Goal: Task Accomplishment & Management: Use online tool/utility

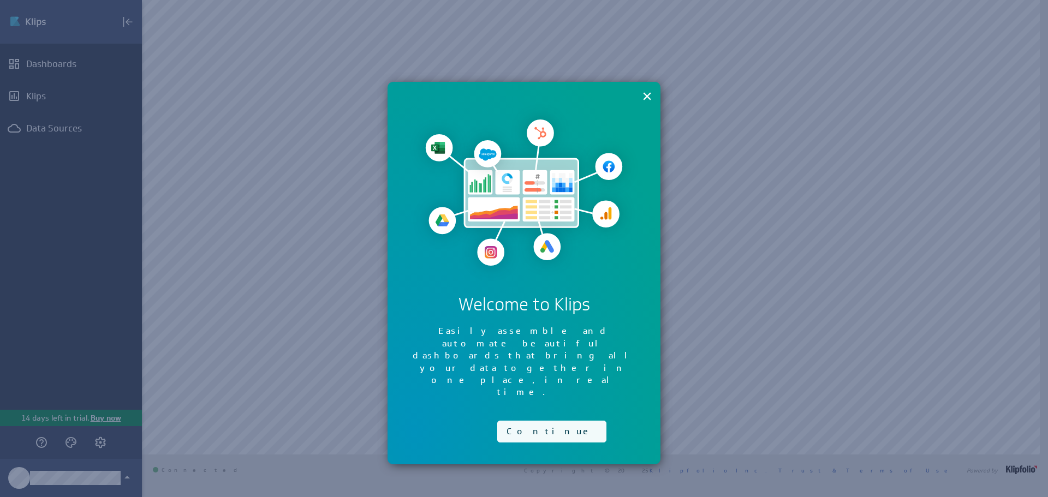
click at [530, 421] on button "Continue" at bounding box center [551, 432] width 109 height 22
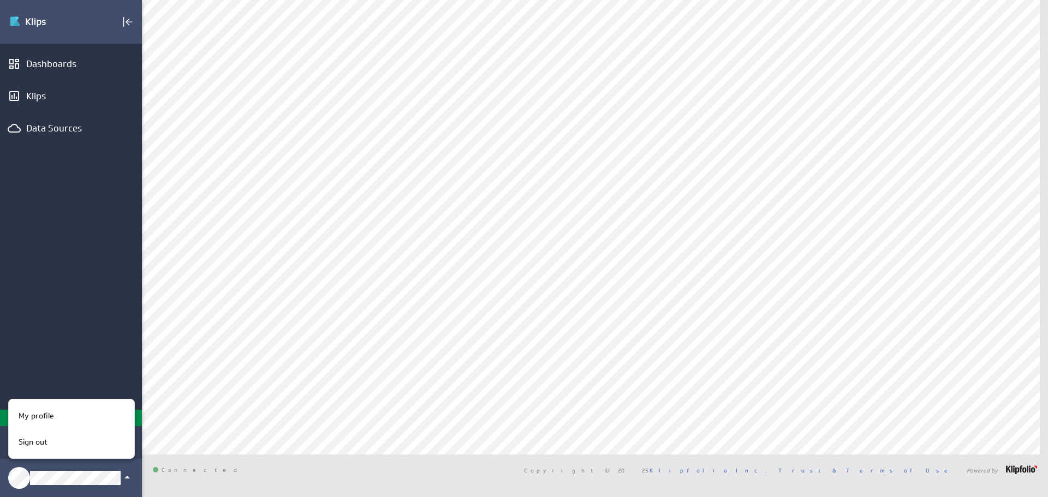
click at [114, 355] on div at bounding box center [524, 248] width 1048 height 497
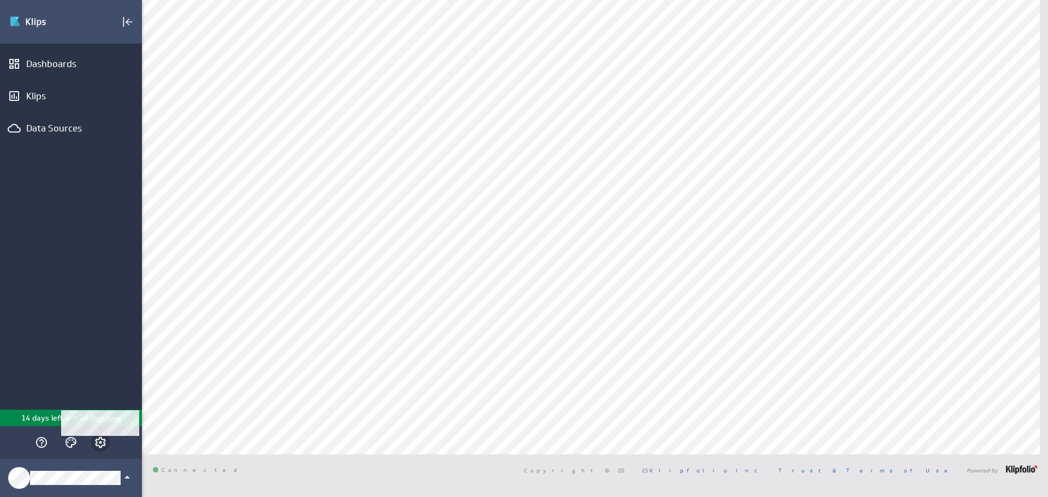
click at [105, 437] on icon "Account and settings" at bounding box center [100, 442] width 13 height 13
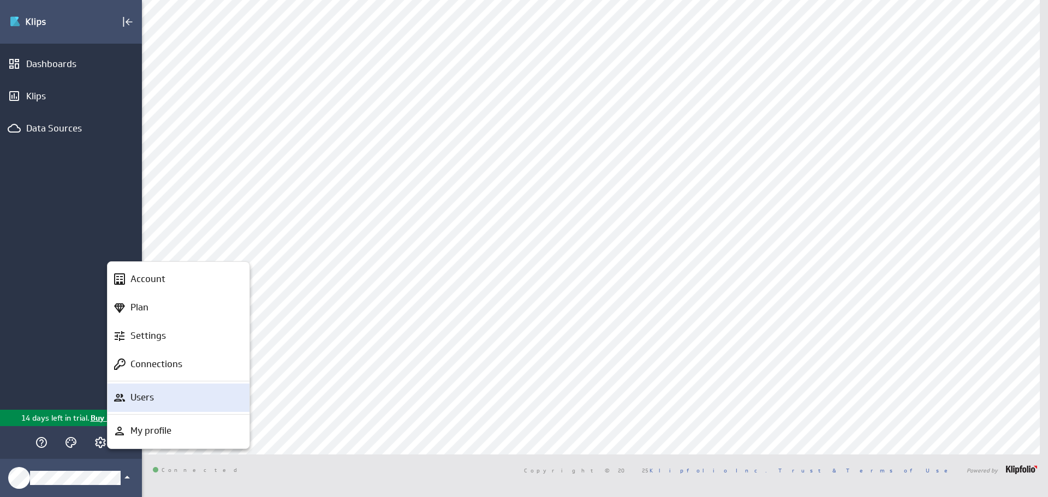
click at [154, 396] on div "Users" at bounding box center [183, 398] width 115 height 14
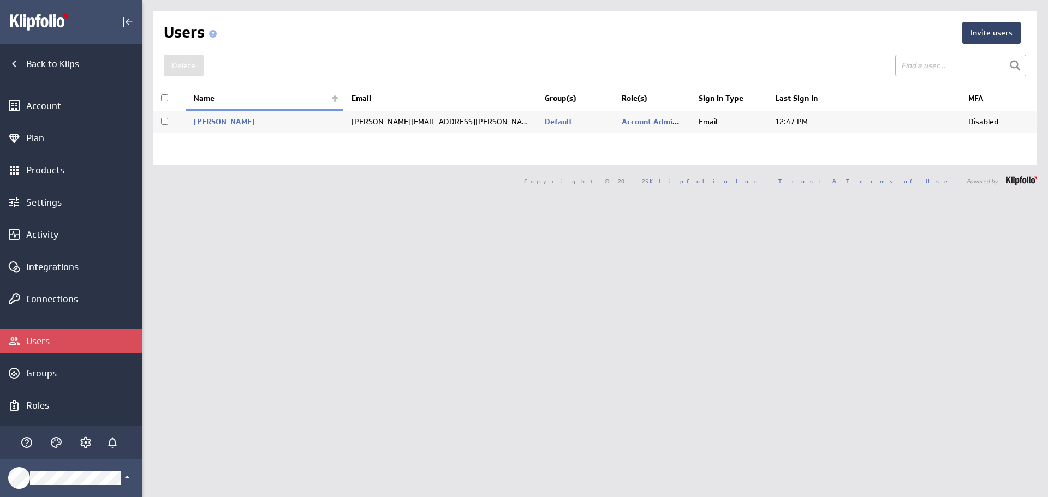
click at [982, 39] on button "Invite users" at bounding box center [991, 33] width 58 height 22
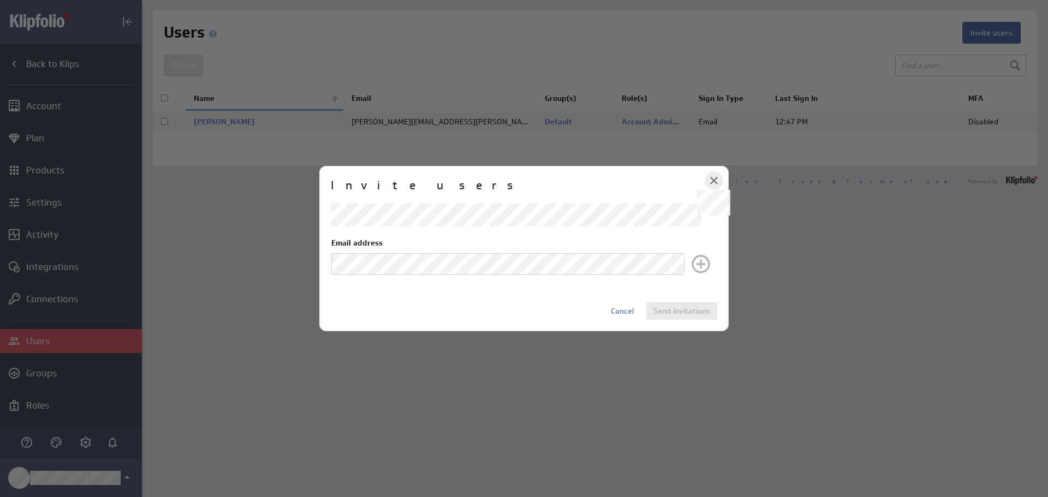
click at [713, 184] on icon at bounding box center [713, 180] width 13 height 13
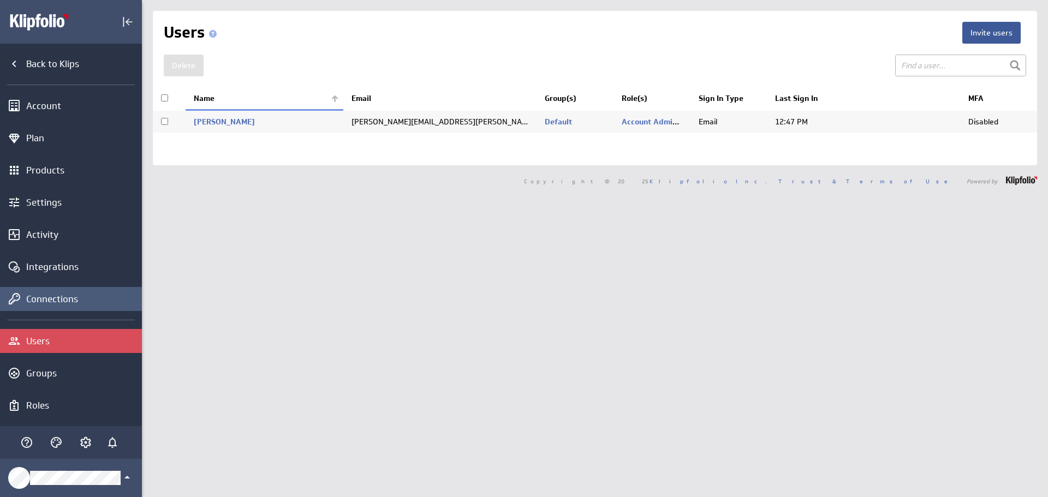
click at [71, 297] on div "Connections" at bounding box center [82, 299] width 113 height 12
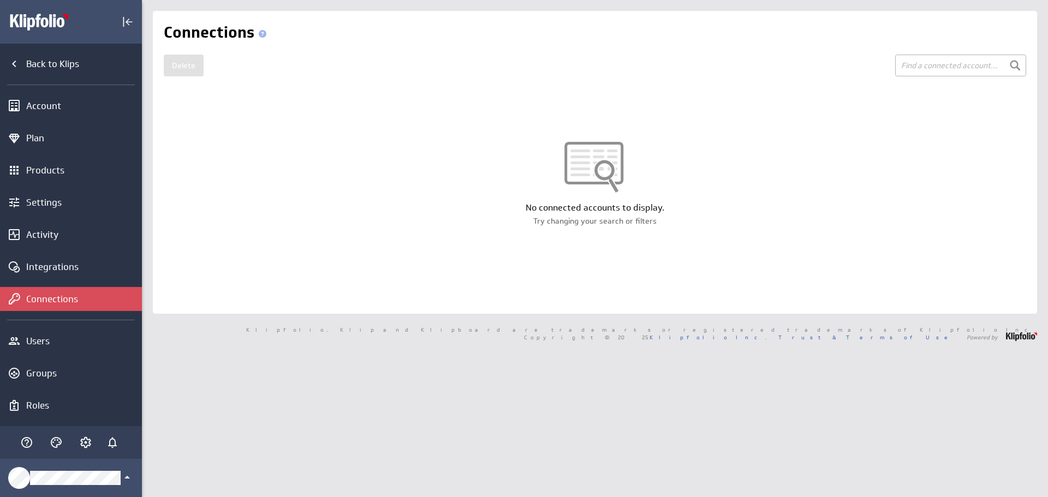
click at [416, 211] on div "No connected accounts to display." at bounding box center [595, 208] width 884 height 12
click at [305, 80] on div "Connections Delete Name Service Provider" at bounding box center [595, 162] width 884 height 303
click at [60, 266] on div "Integrations" at bounding box center [82, 267] width 113 height 12
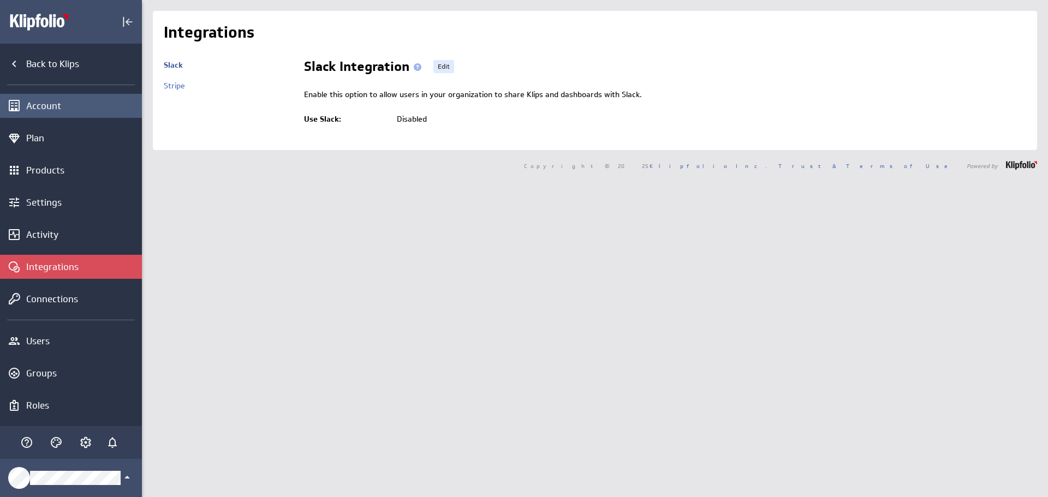
click at [59, 109] on div "Account" at bounding box center [82, 106] width 113 height 12
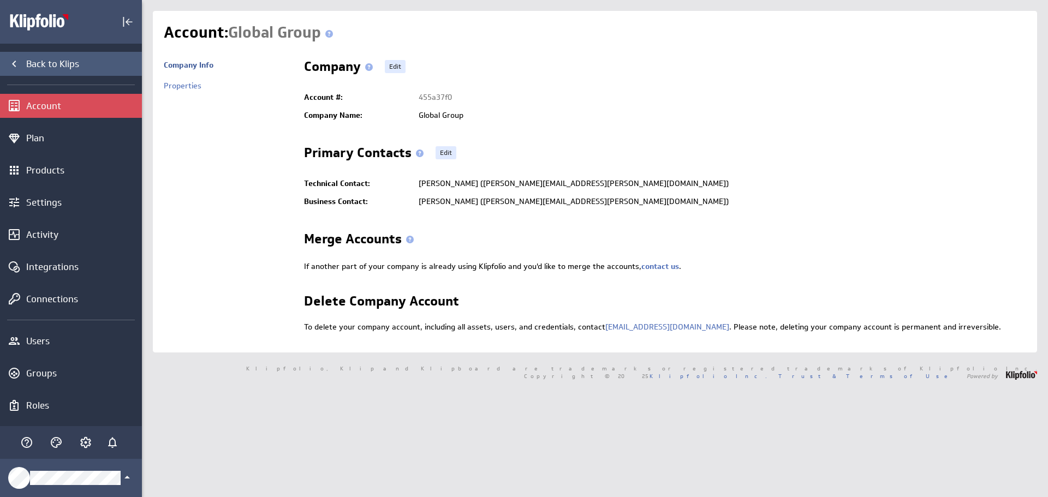
click at [15, 62] on icon "Back to Klips" at bounding box center [14, 64] width 4 height 7
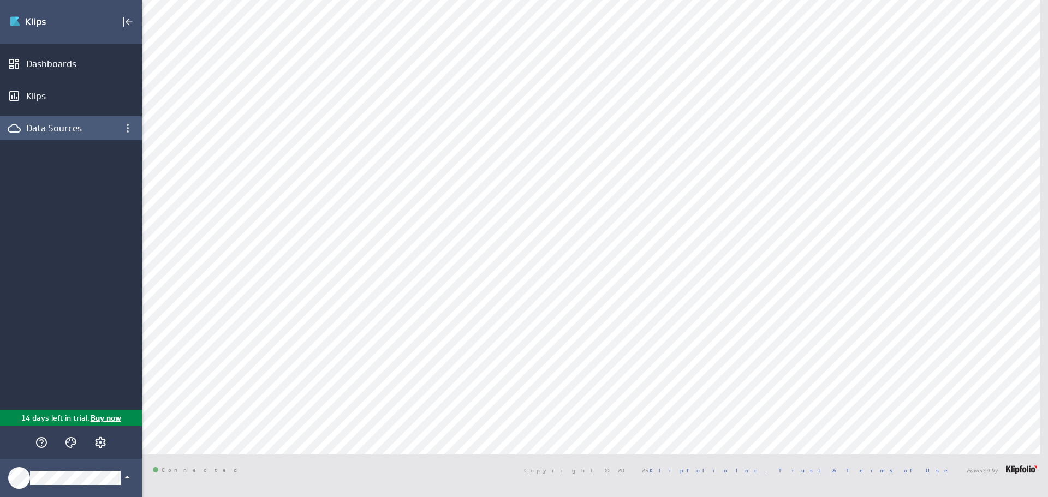
click at [56, 128] on div "Data Sources" at bounding box center [70, 128] width 89 height 12
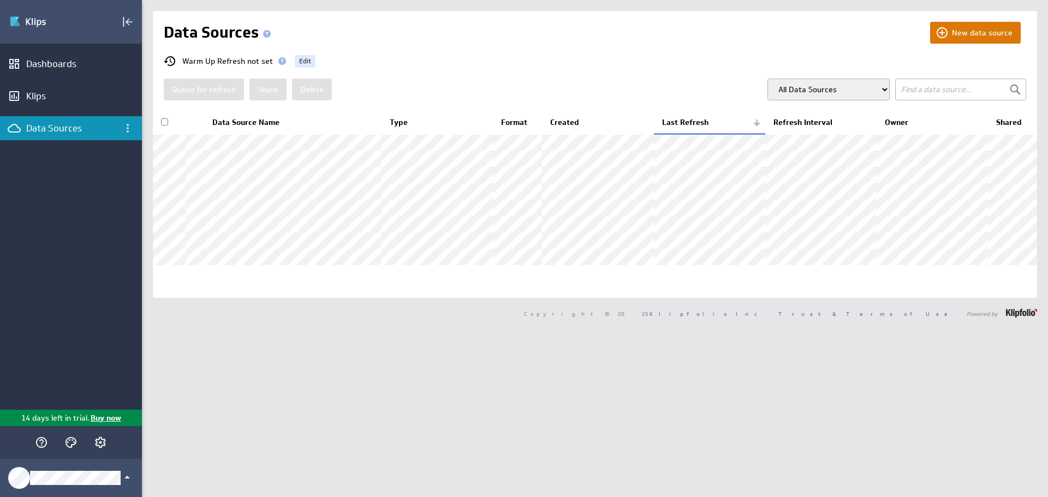
click at [989, 33] on button "New data source" at bounding box center [975, 33] width 91 height 22
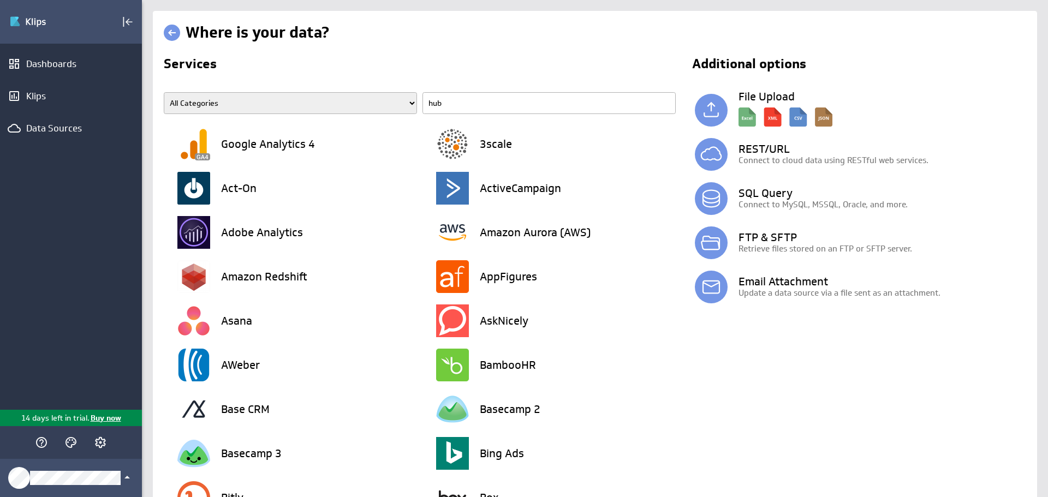
type input "hubs"
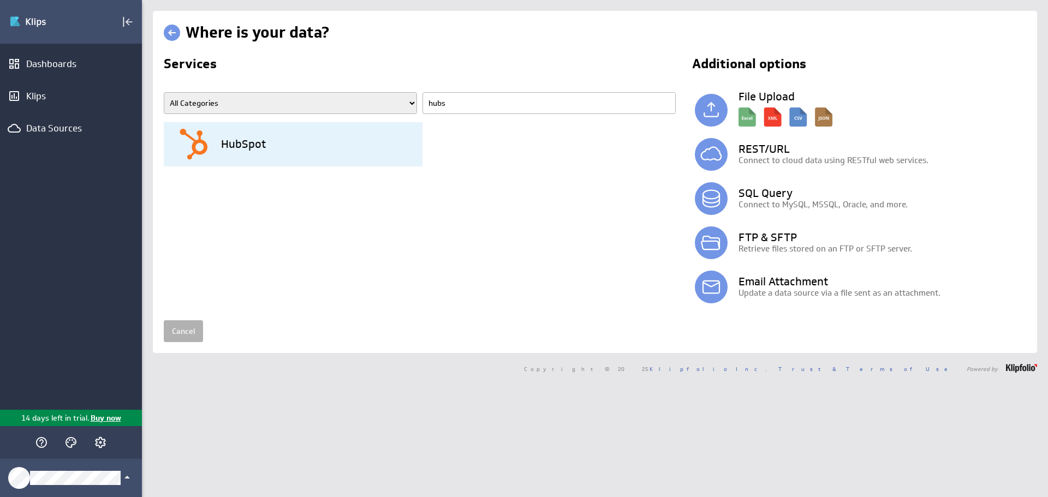
click at [233, 152] on div "HubSpot" at bounding box center [299, 144] width 245 height 44
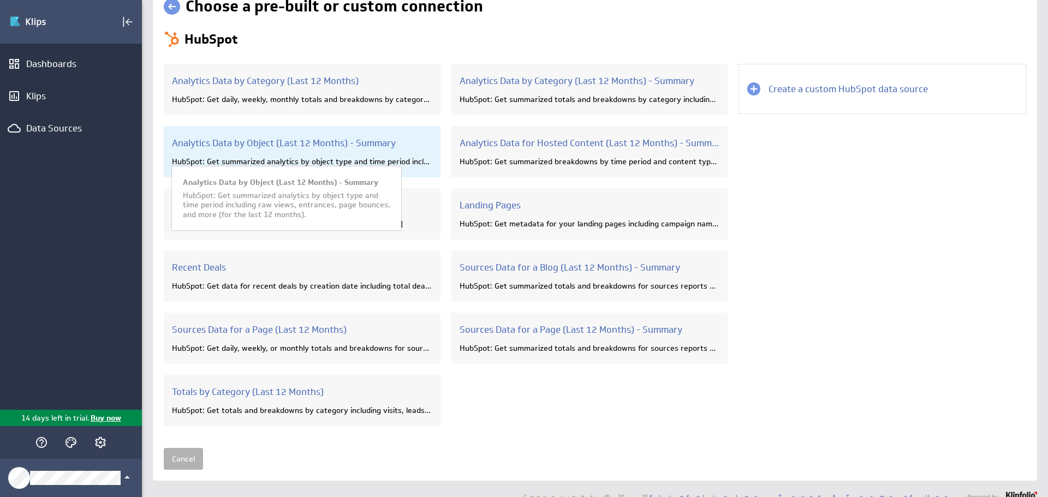
scroll to position [40, 0]
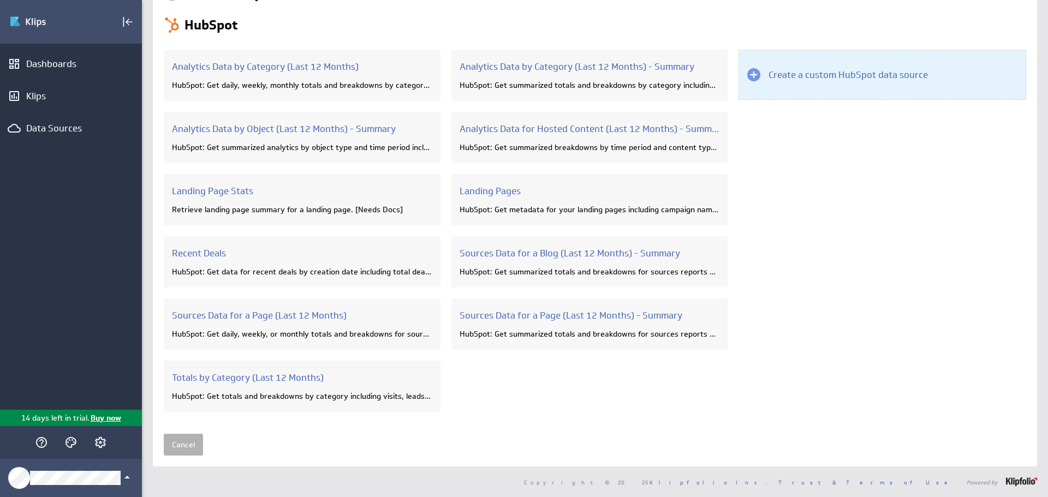
click at [826, 74] on h3 "Create a custom HubSpot data source" at bounding box center [847, 75] width 159 height 12
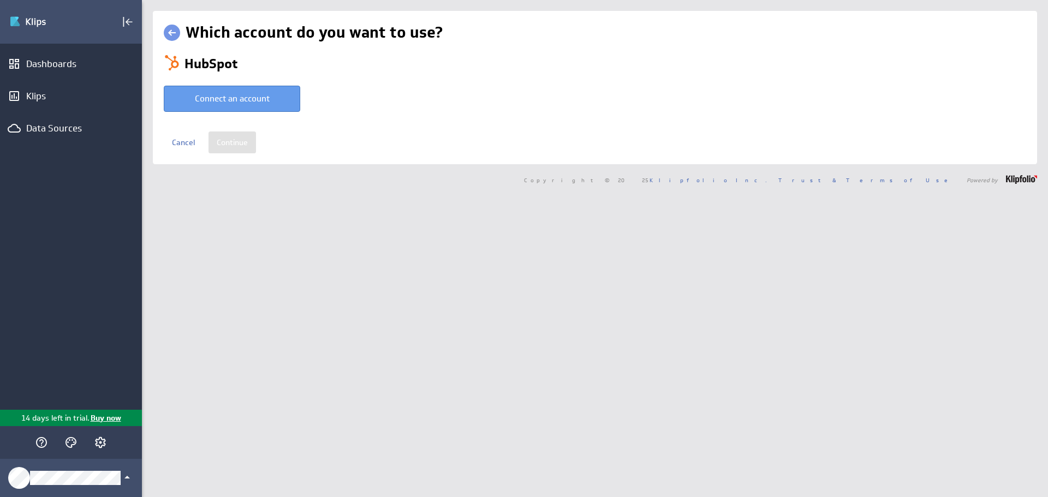
click at [230, 100] on button "Connect an account" at bounding box center [232, 99] width 136 height 26
type input "Anthony @ HubSpot created Oct 13, 2025 at 7:52 AM EDT"
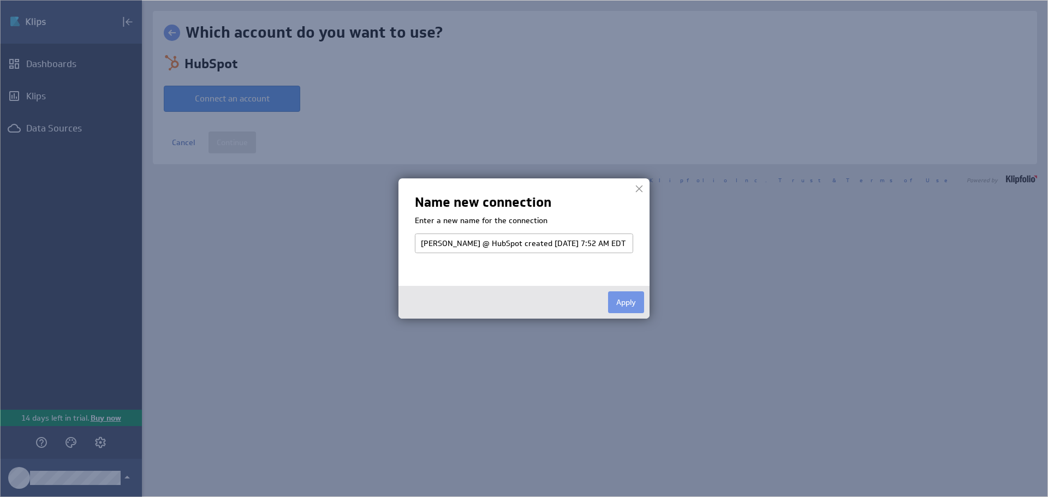
click at [598, 246] on input "Anthony @ HubSpot created Oct 13, 2025 at 7:52 AM EDT" at bounding box center [524, 244] width 218 height 20
type input "Global | HubSpot"
click at [625, 303] on button "Apply" at bounding box center [626, 302] width 36 height 22
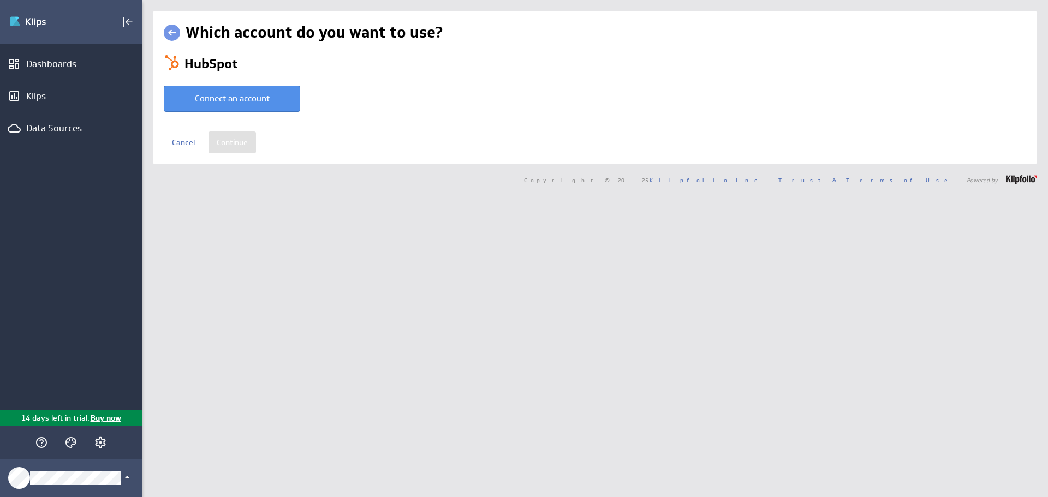
select select "8feea29e1f85cdad21c0d0300d305ce6"
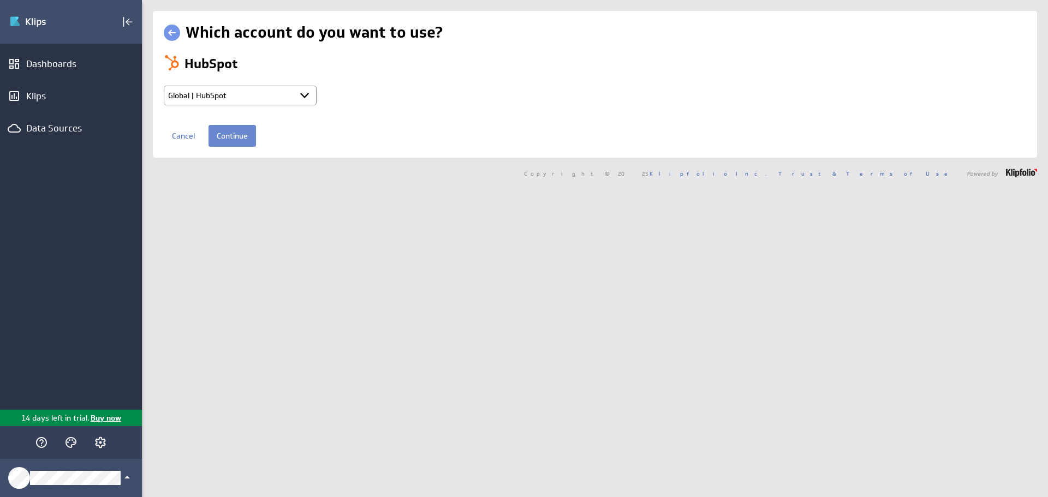
click at [239, 140] on input "Continue" at bounding box center [231, 136] width 47 height 22
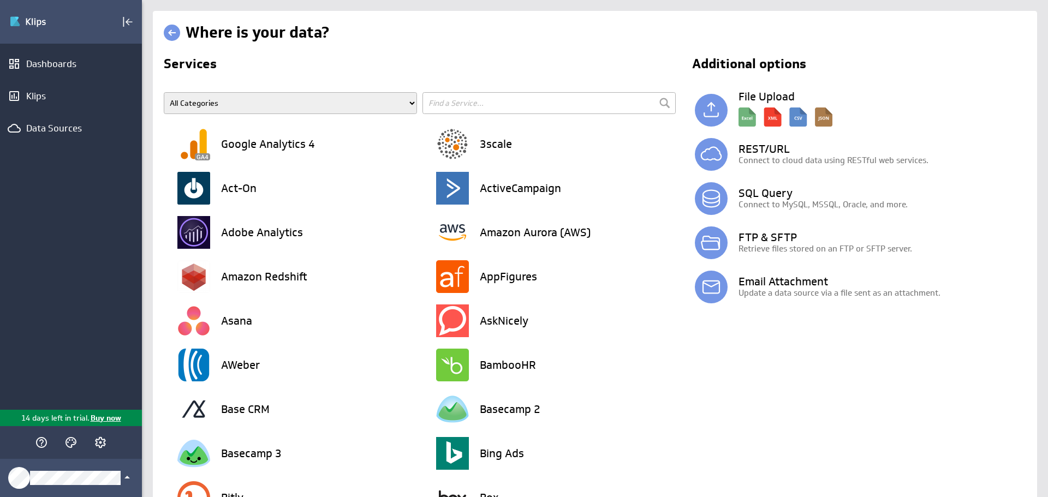
click at [479, 104] on input "text" at bounding box center [548, 103] width 253 height 22
type input "hubs"
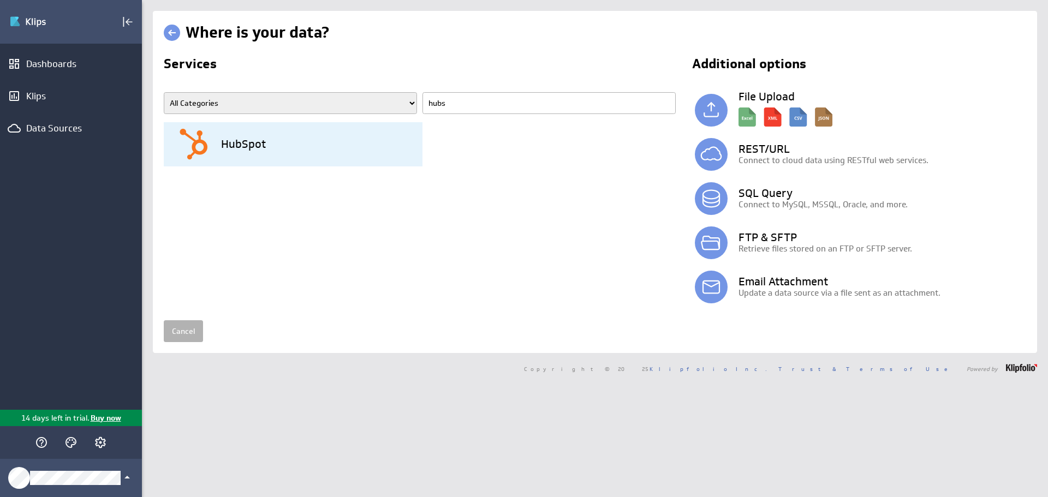
click at [219, 145] on div "HubSpot" at bounding box center [299, 144] width 245 height 44
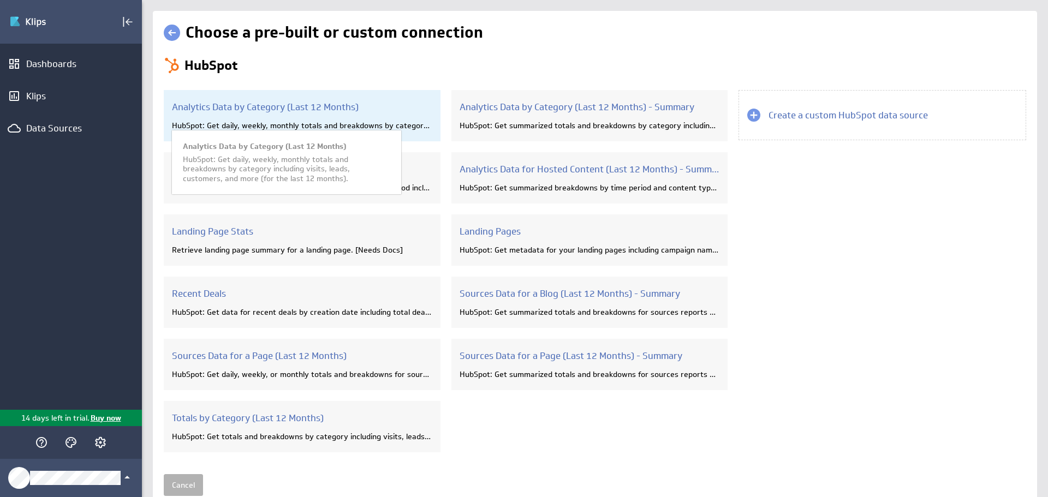
click at [208, 115] on div "Analytics Data by Category (Last 12 Months) HubSpot: Get daily, weekly, monthly…" at bounding box center [302, 115] width 277 height 51
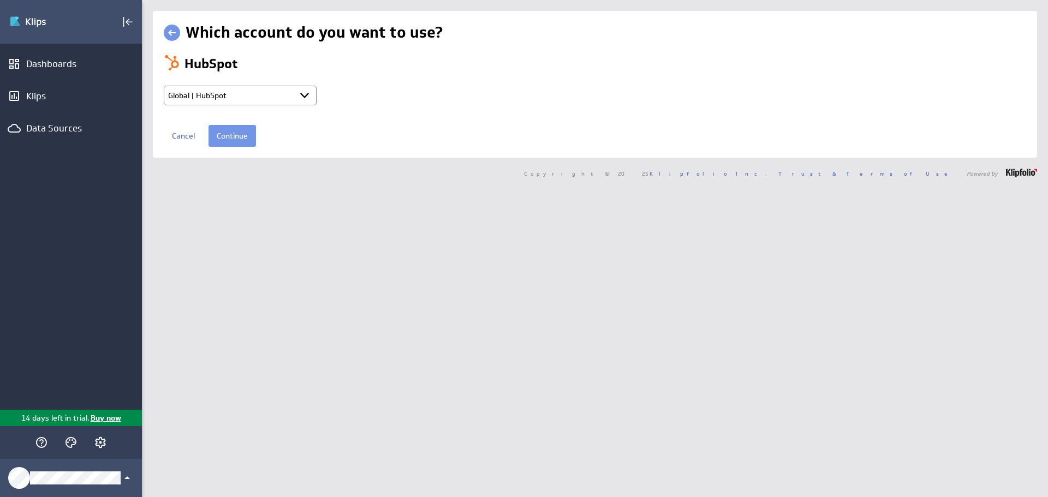
select select "8feea29e1f85cdad21c0d0300d305ce6"
click at [231, 138] on input "Continue" at bounding box center [231, 136] width 47 height 22
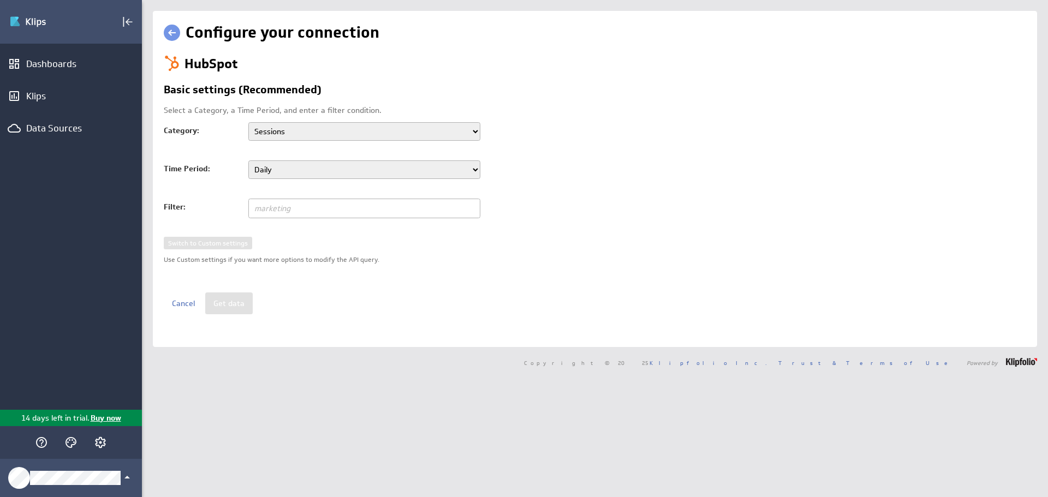
click at [323, 172] on select "Daily Weekly Monthly" at bounding box center [364, 169] width 232 height 19
click at [415, 133] on select "Sessions Traffic Source Geographic Location UTM - Campaigns UTM - Contents UTM …" at bounding box center [364, 131] width 232 height 19
click at [636, 135] on div "HubSpot Basic settings (Recommended) Select a Category, a Time Period, and ente…" at bounding box center [595, 185] width 862 height 260
drag, startPoint x: 184, startPoint y: 33, endPoint x: 178, endPoint y: 29, distance: 7.3
click at [184, 32] on span at bounding box center [175, 32] width 22 height 21
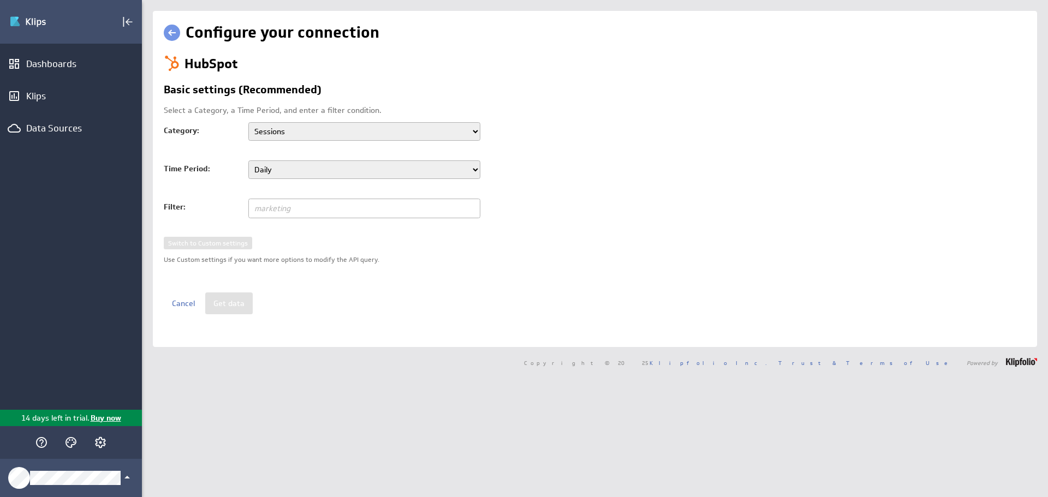
click at [175, 30] on link at bounding box center [172, 33] width 16 height 16
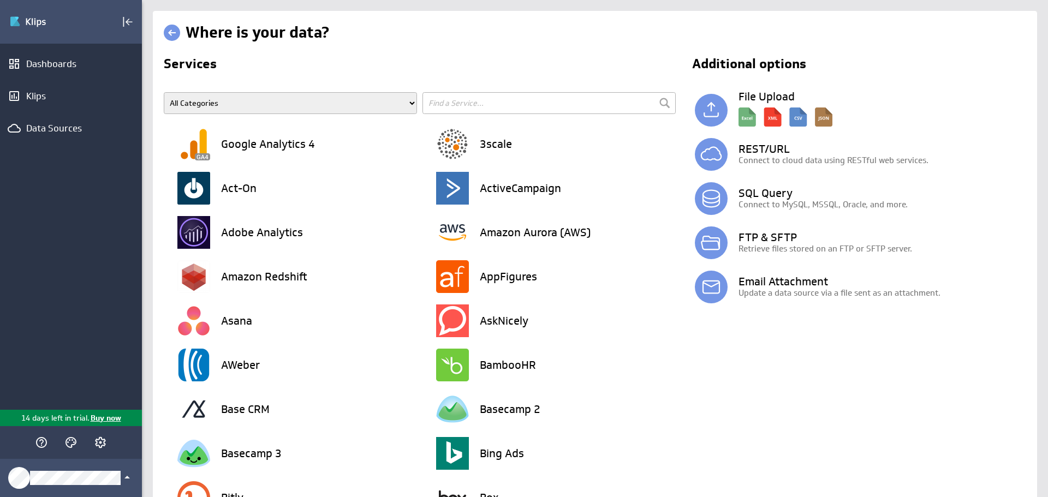
click at [79, 255] on div "Dashboards Klips Data Sources" at bounding box center [71, 227] width 142 height 366
click at [76, 130] on div "Data Sources" at bounding box center [70, 128] width 89 height 12
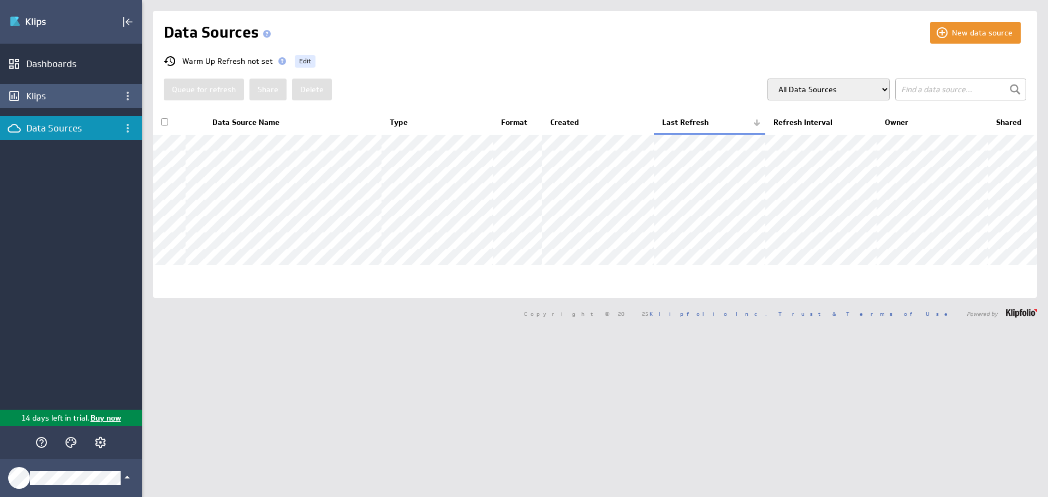
click at [88, 92] on div "Klips" at bounding box center [70, 96] width 89 height 12
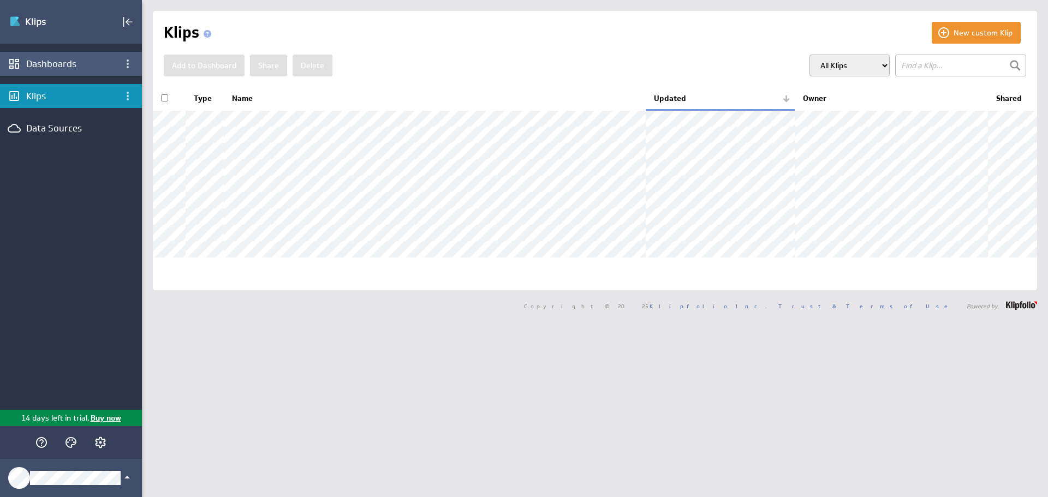
click at [71, 64] on div "Dashboards" at bounding box center [70, 64] width 89 height 12
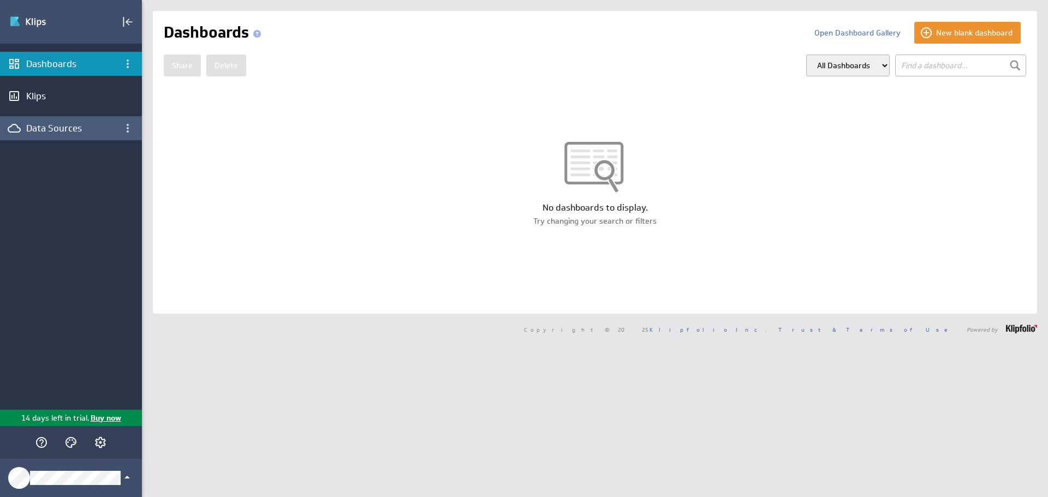
click at [71, 127] on div "Data Sources" at bounding box center [70, 128] width 89 height 12
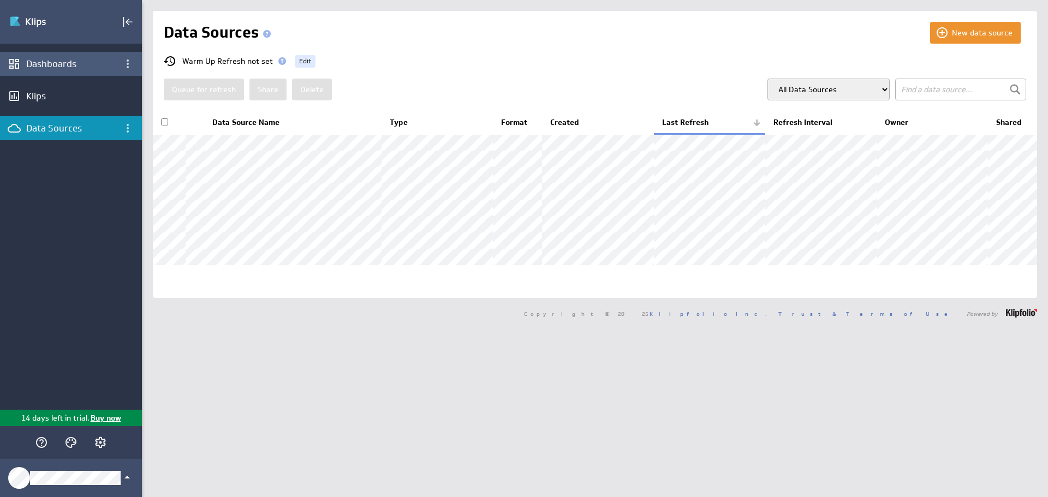
click at [73, 65] on div "Dashboards" at bounding box center [70, 64] width 89 height 12
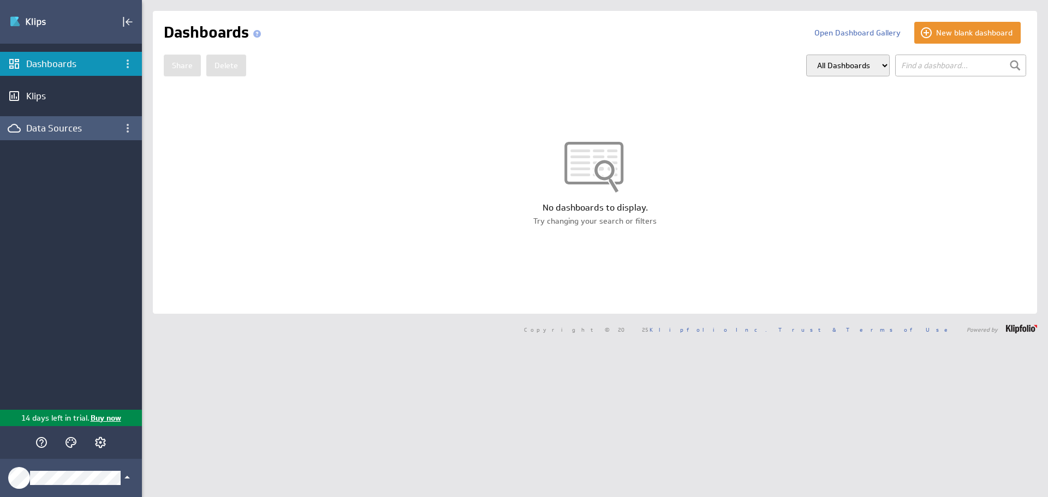
click at [68, 127] on div "Data Sources" at bounding box center [70, 128] width 89 height 12
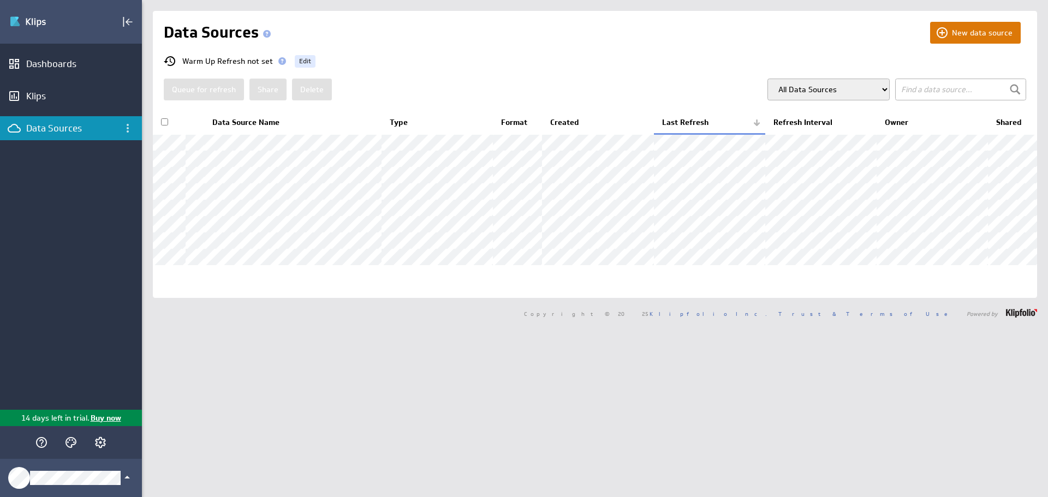
click at [984, 28] on button "New data source" at bounding box center [975, 33] width 91 height 22
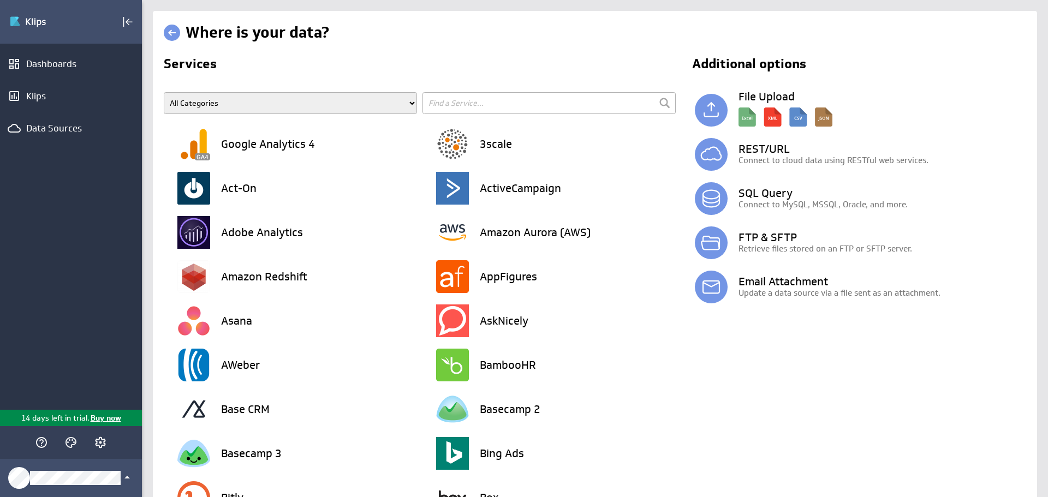
click at [473, 106] on input "text" at bounding box center [548, 103] width 253 height 22
type input "hubs"
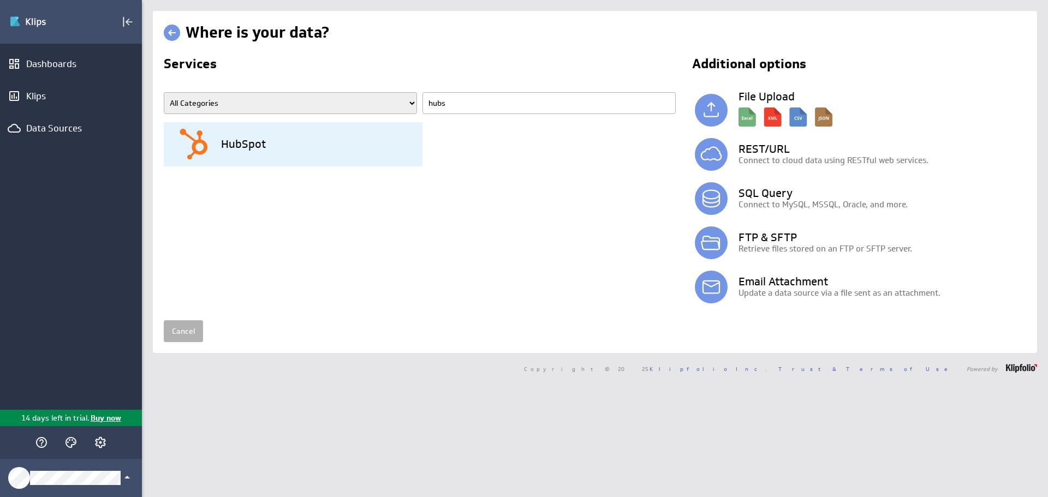
click at [214, 153] on div "HubSpot" at bounding box center [299, 144] width 245 height 44
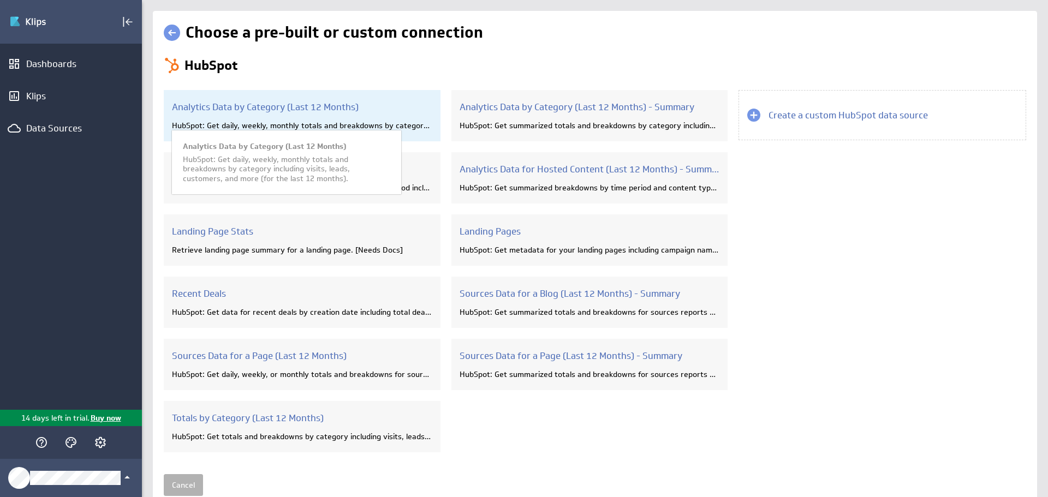
click at [267, 110] on h3 "Analytics Data by Category (Last 12 Months)" at bounding box center [302, 107] width 260 height 12
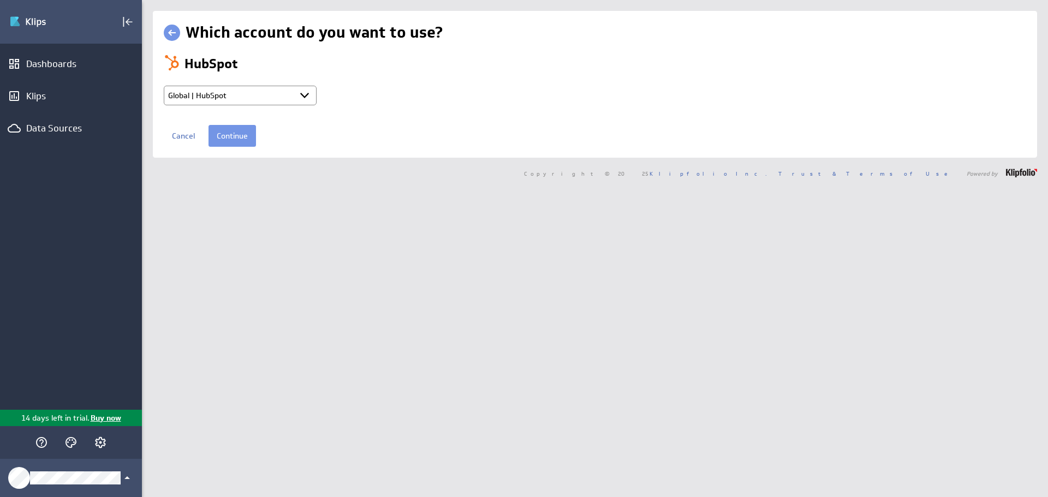
select select "8feea29e1f85cdad21c0d0300d305ce6"
click at [300, 83] on td "Select account Global | HubSpot + Connect new account..." at bounding box center [327, 96] width 327 height 31
click at [307, 97] on select "Select account Global | HubSpot + Connect new account..." at bounding box center [240, 96] width 153 height 20
click at [305, 79] on div "HubSpot Select account Global | HubSpot + Connect new account..." at bounding box center [595, 83] width 862 height 57
click at [241, 139] on input "Continue" at bounding box center [231, 136] width 47 height 22
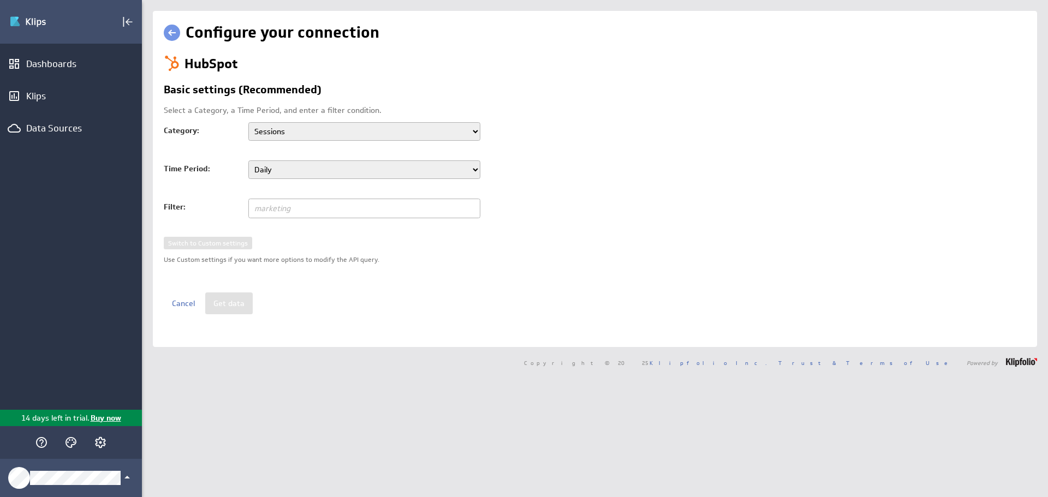
click at [450, 134] on select "Sessions Traffic Source Geographic Location UTM - Campaigns UTM - Contents UTM …" at bounding box center [364, 131] width 232 height 19
click at [492, 99] on h3 "Basic settings (Recommended)" at bounding box center [595, 96] width 862 height 22
click at [186, 305] on link "Cancel" at bounding box center [183, 304] width 39 height 22
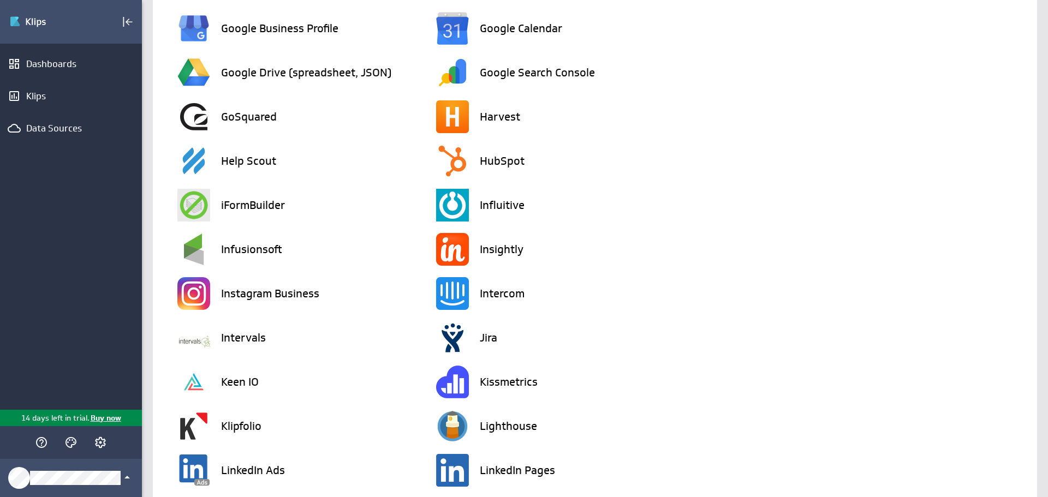
scroll to position [1146, 0]
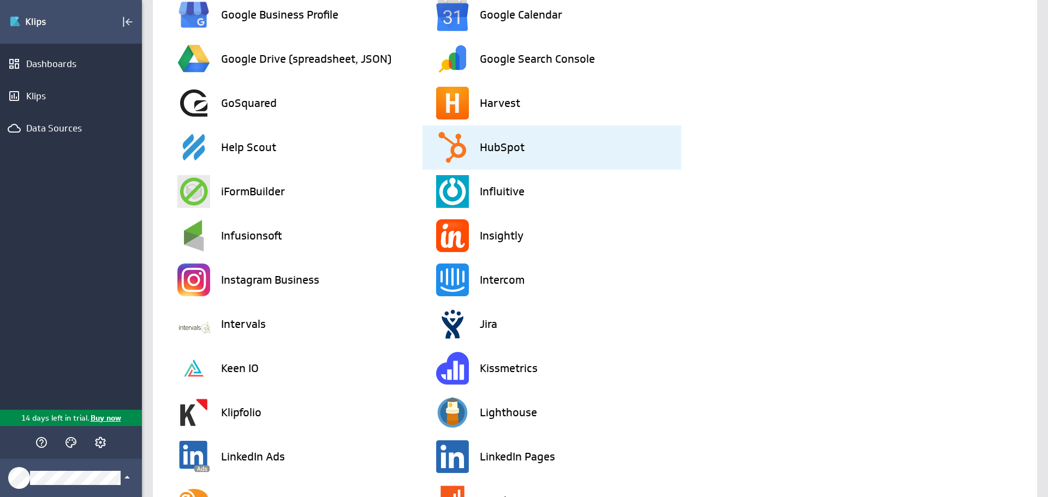
click at [509, 145] on h3 "HubSpot" at bounding box center [502, 147] width 45 height 11
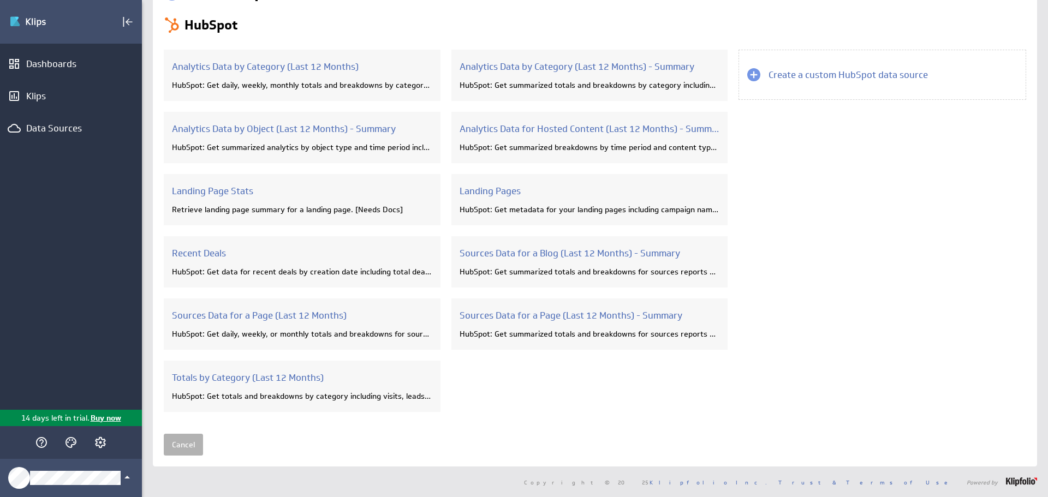
scroll to position [40, 0]
click at [44, 439] on icon "Help" at bounding box center [41, 442] width 13 height 13
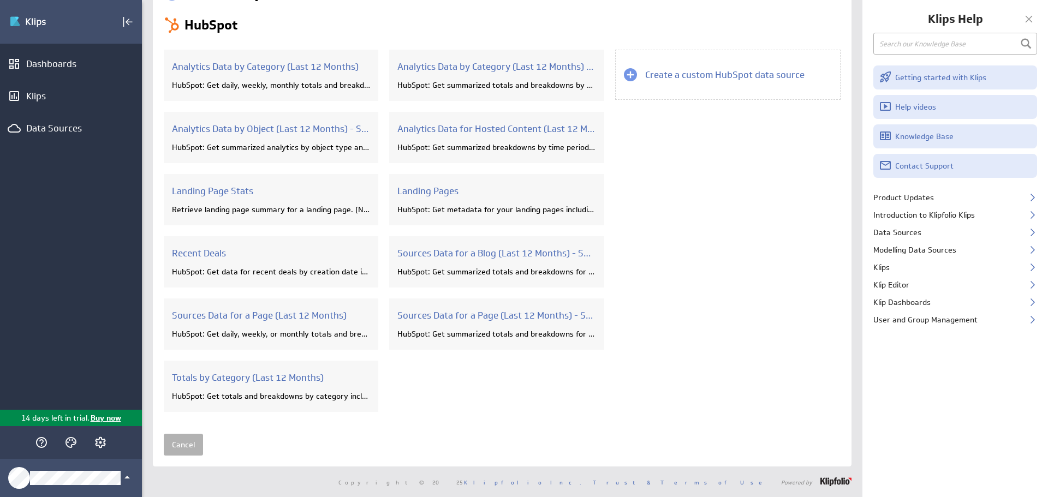
click at [1028, 21] on div at bounding box center [1029, 19] width 16 height 16
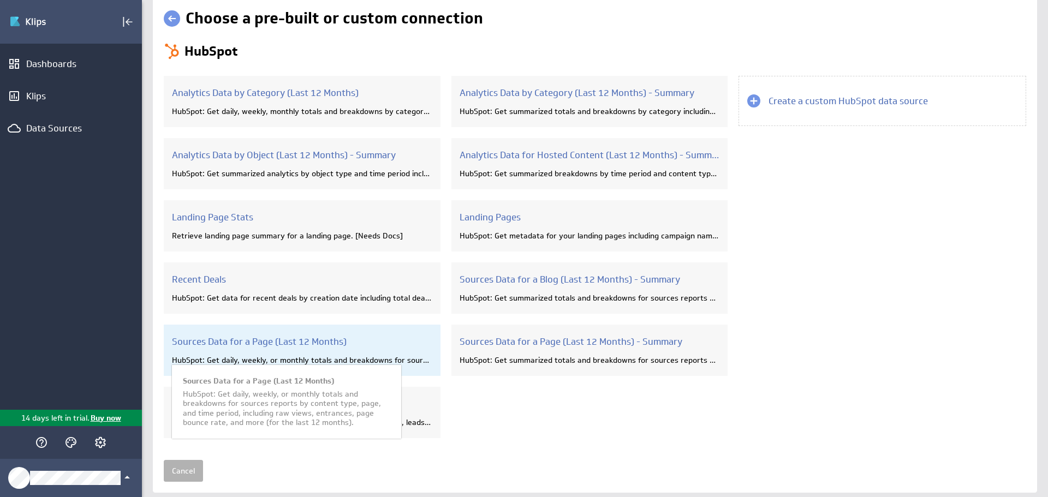
scroll to position [0, 0]
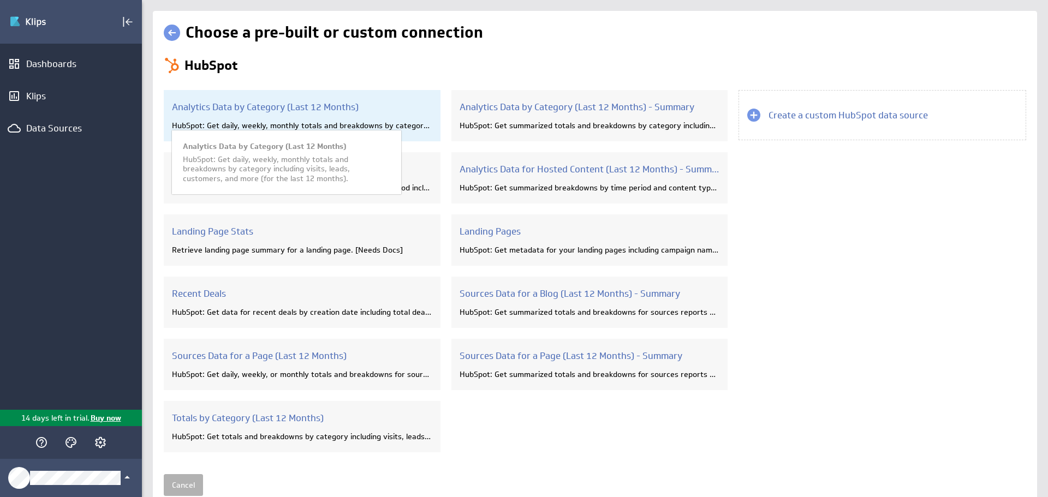
click at [289, 117] on div "Analytics Data by Category (Last 12 Months) HubSpot: Get daily, weekly, monthly…" at bounding box center [302, 115] width 277 height 51
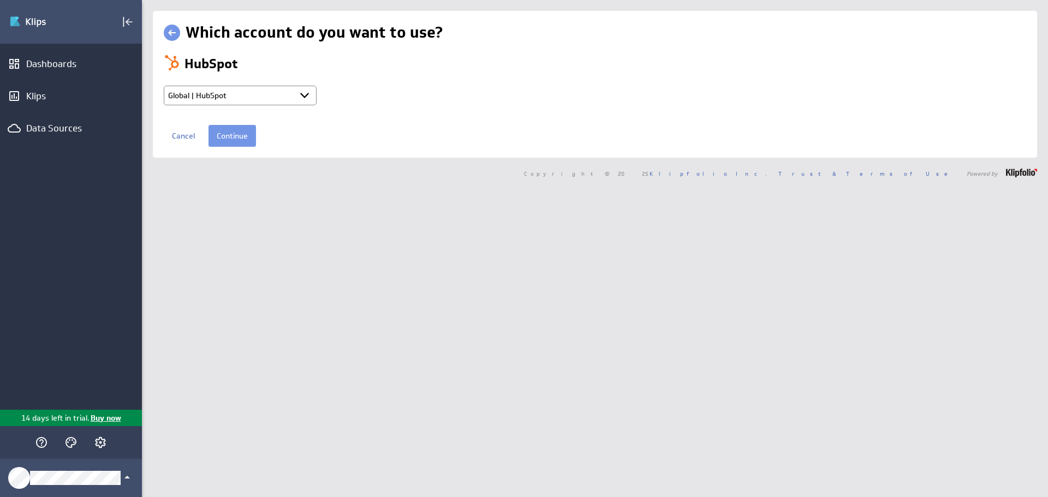
click at [242, 90] on select "Select account Global | HubSpot + Connect new account..." at bounding box center [240, 96] width 153 height 20
select select "create_token"
click at [164, 86] on select "Select account Global | HubSpot + Connect new account..." at bounding box center [240, 96] width 153 height 20
select select
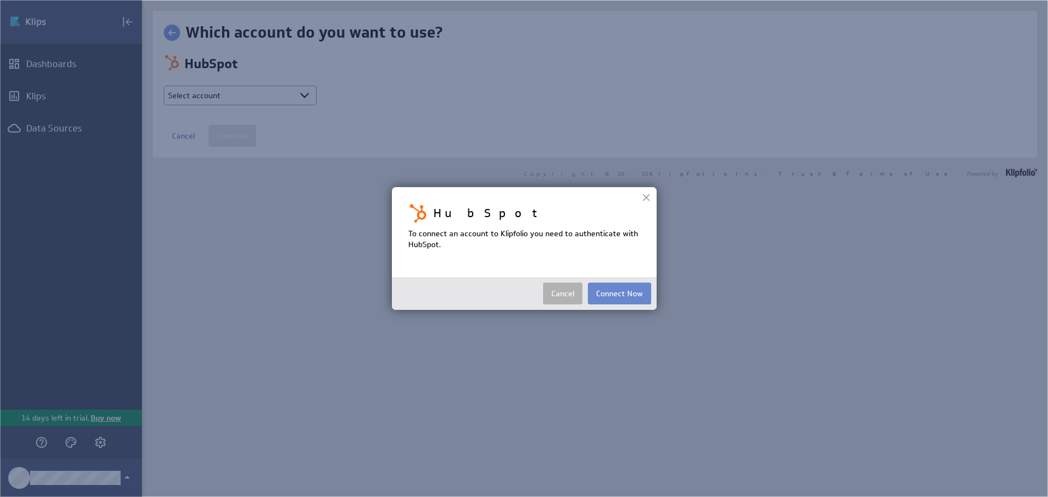
click at [619, 294] on button "Connect Now" at bounding box center [619, 294] width 63 height 22
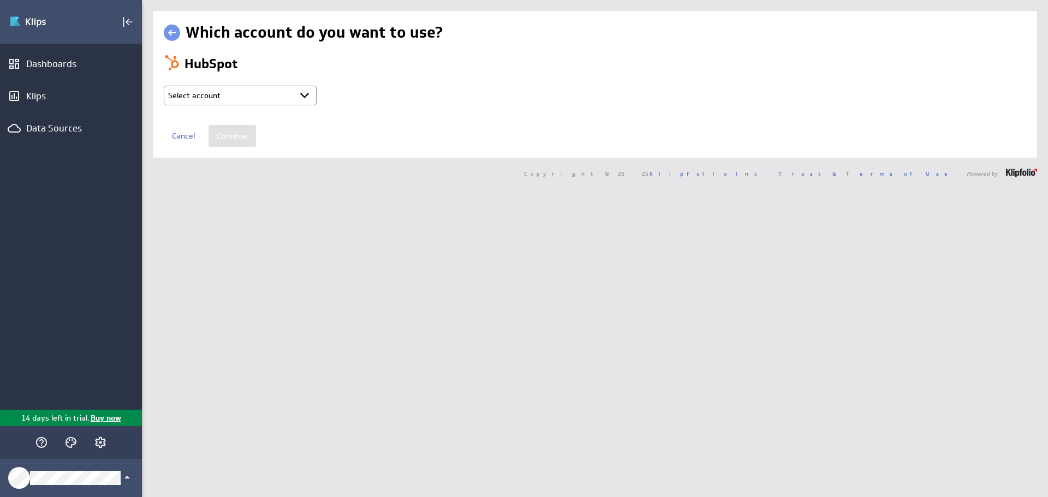
type input "Anthony @ HubSpot created Oct 13, 2025 at 8:09 AM EDT"
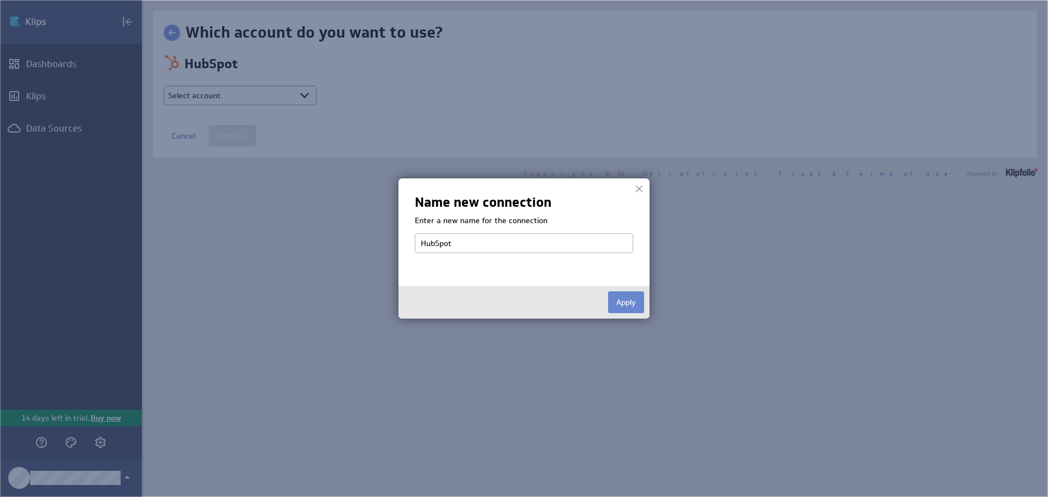
type input "HubSpot"
click at [625, 305] on button "Apply" at bounding box center [626, 302] width 36 height 22
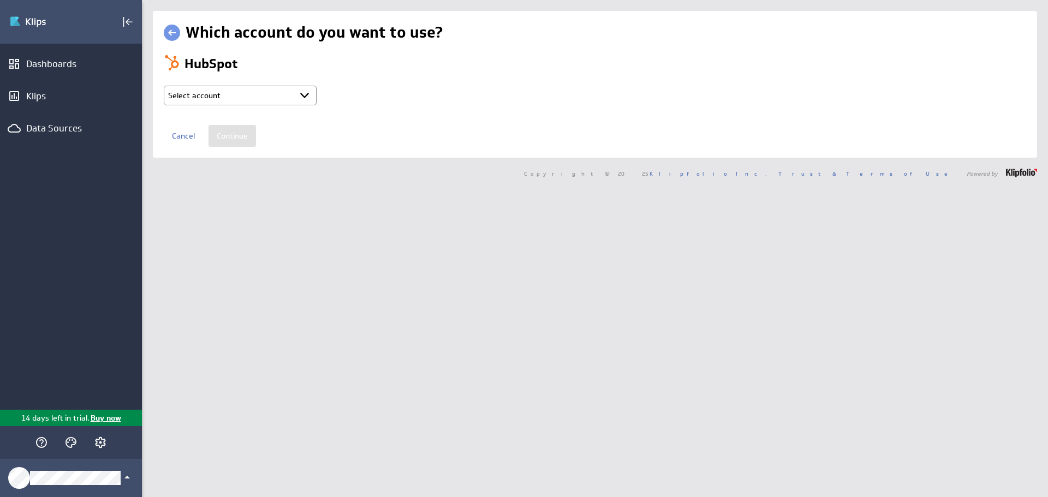
select select "2b703bab1b3b5a9f2dd501869628ff28"
click at [225, 138] on input "Continue" at bounding box center [231, 136] width 47 height 22
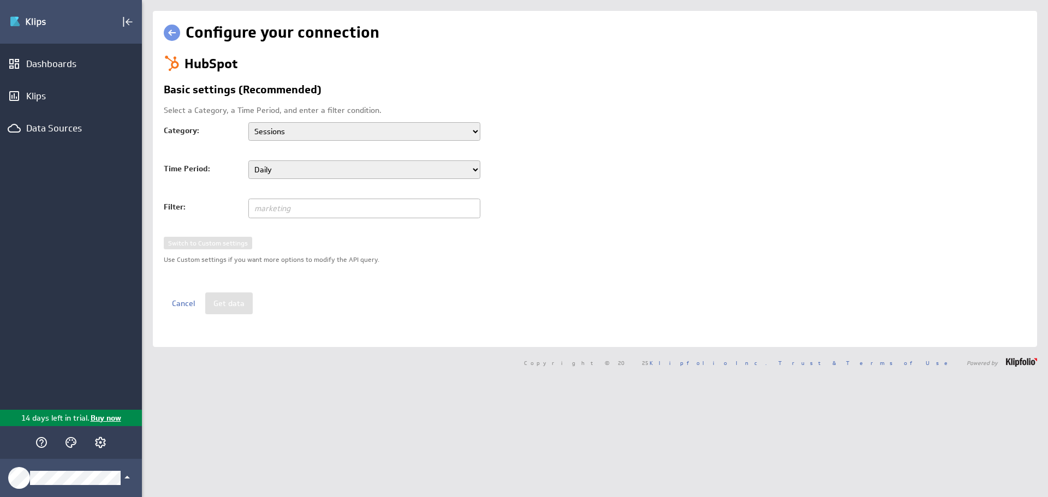
click at [350, 131] on select "Sessions Traffic Source Geographic Location UTM - Campaigns UTM - Contents UTM …" at bounding box center [364, 131] width 232 height 19
click at [550, 120] on div "HubSpot Basic settings (Recommended) Select a Category, a Time Period, and ente…" at bounding box center [595, 185] width 862 height 260
click at [185, 305] on link "Cancel" at bounding box center [183, 304] width 39 height 22
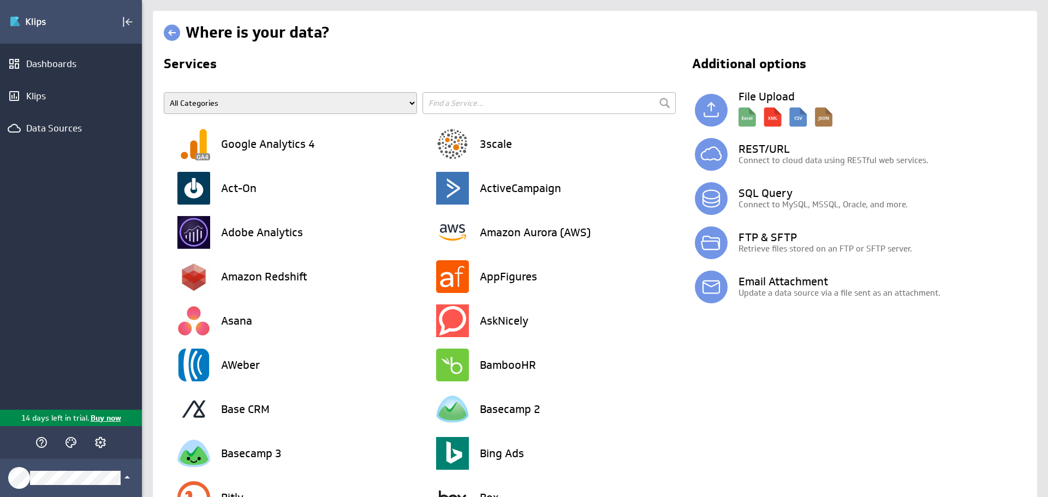
click at [479, 110] on input "text" at bounding box center [548, 103] width 253 height 22
type input "hub"
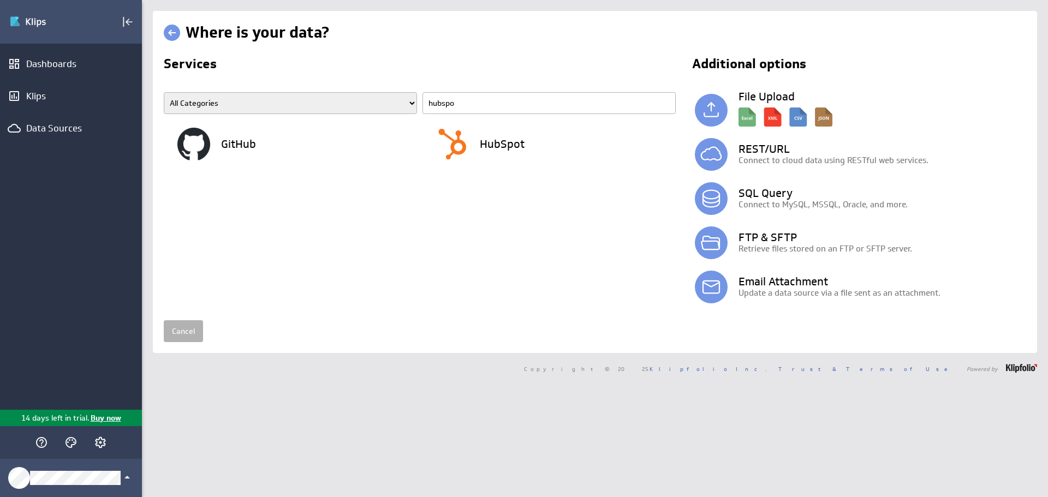
type input "hubspot"
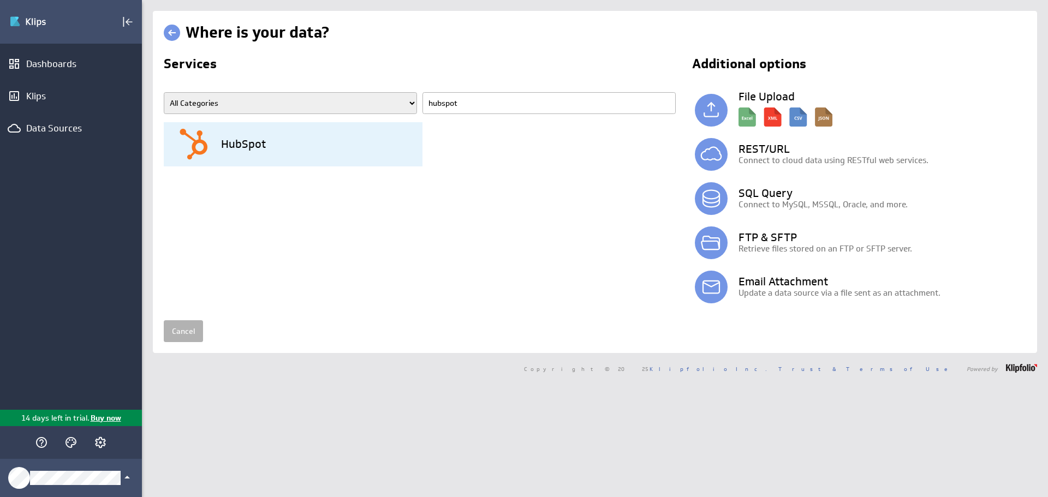
click at [216, 143] on div "HubSpot" at bounding box center [299, 144] width 245 height 44
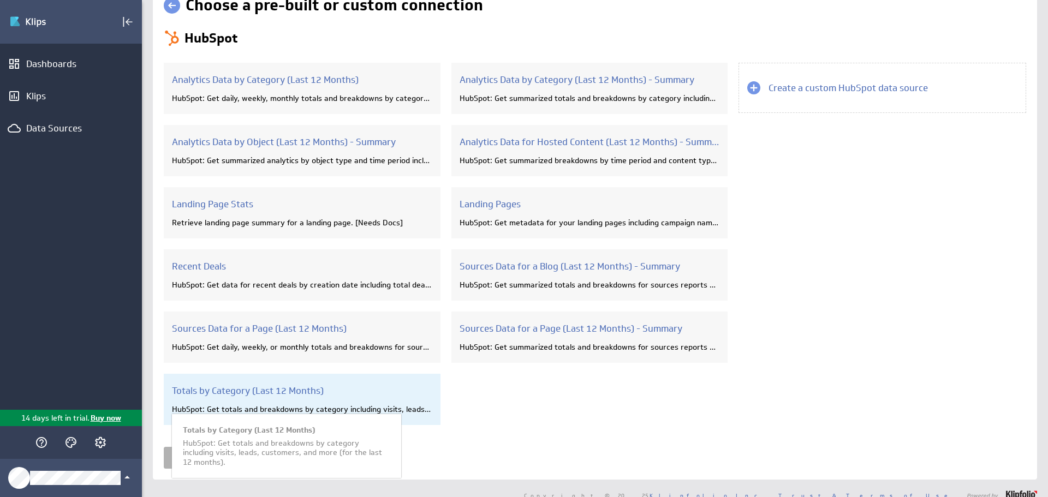
scroll to position [40, 0]
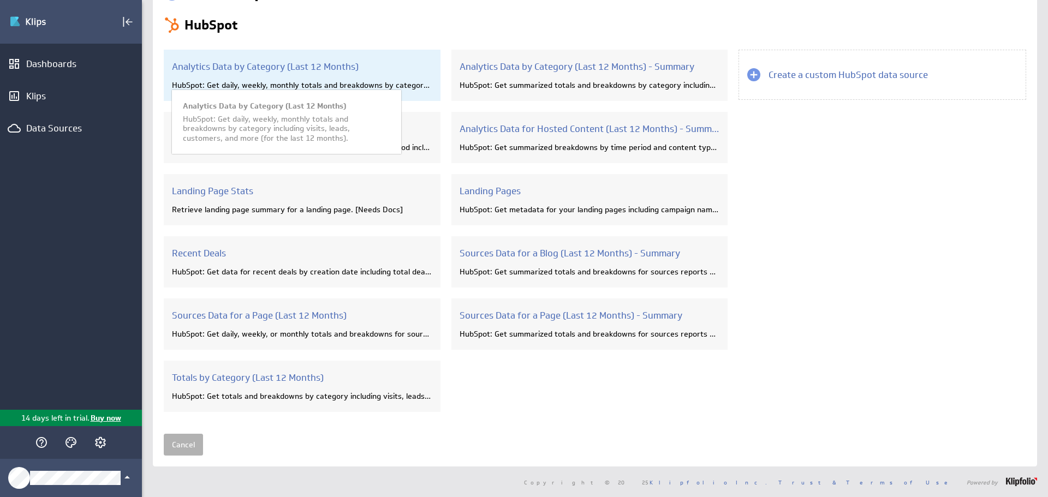
click at [281, 75] on div "Analytics Data by Category (Last 12 Months) HubSpot: Get daily, weekly, monthly…" at bounding box center [302, 75] width 277 height 51
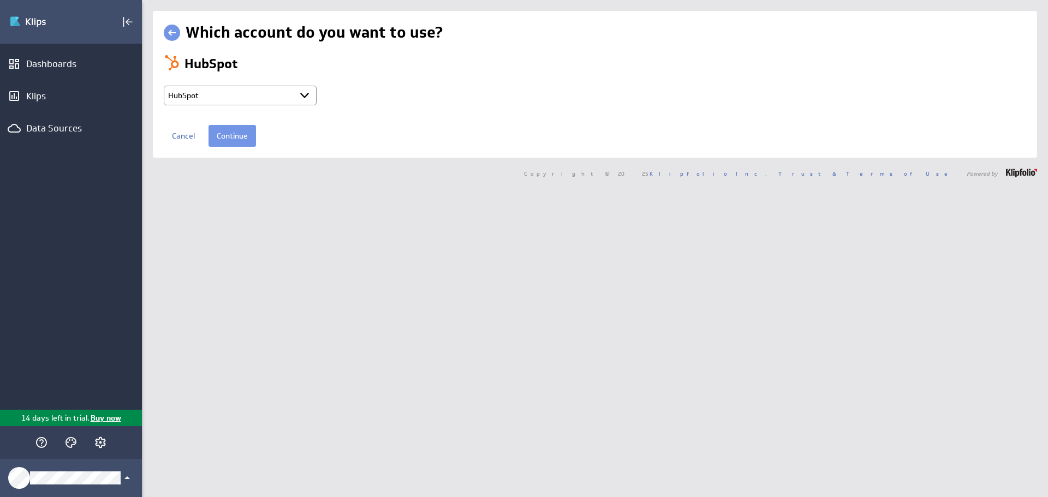
select select "2b703bab1b3b5a9f2dd501869628ff28"
click at [237, 134] on input "Continue" at bounding box center [231, 136] width 47 height 22
select select "2b703bab1b3b5a9f2dd501869628ff28"
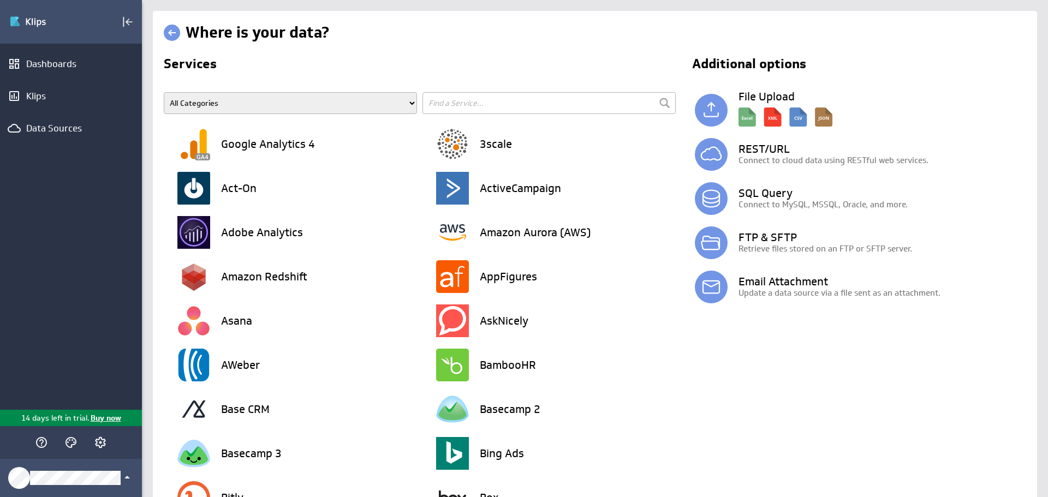
click at [480, 109] on input "text" at bounding box center [548, 103] width 253 height 22
type input "h"
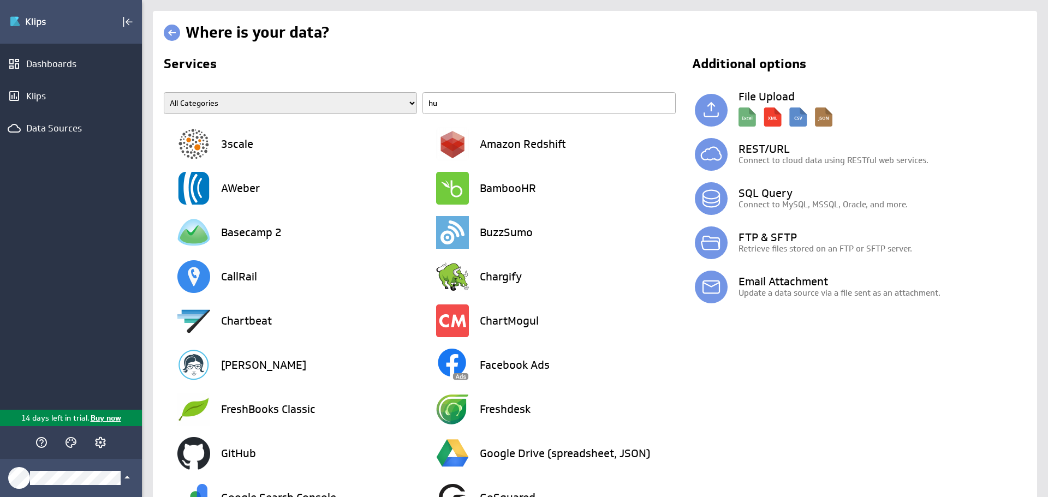
type input "hub"
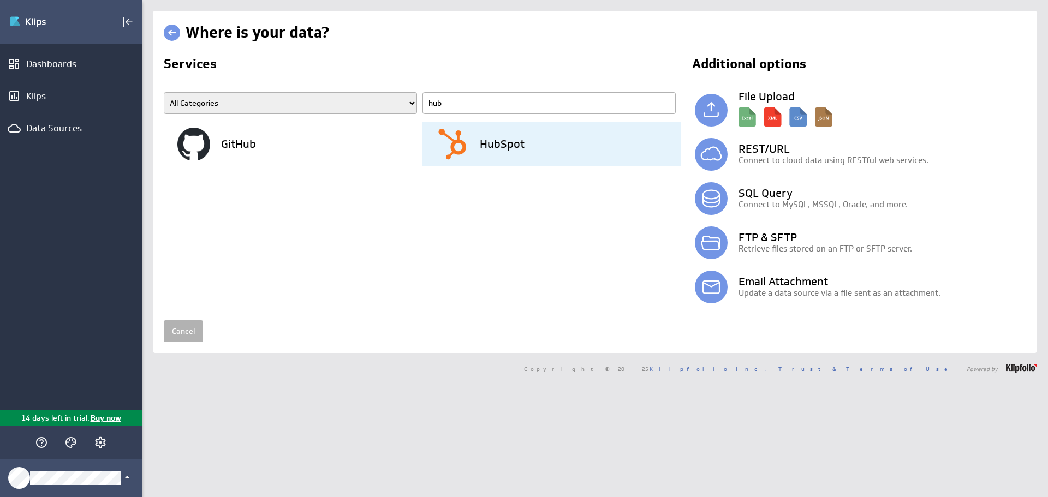
click at [488, 144] on h3 "HubSpot" at bounding box center [502, 144] width 45 height 11
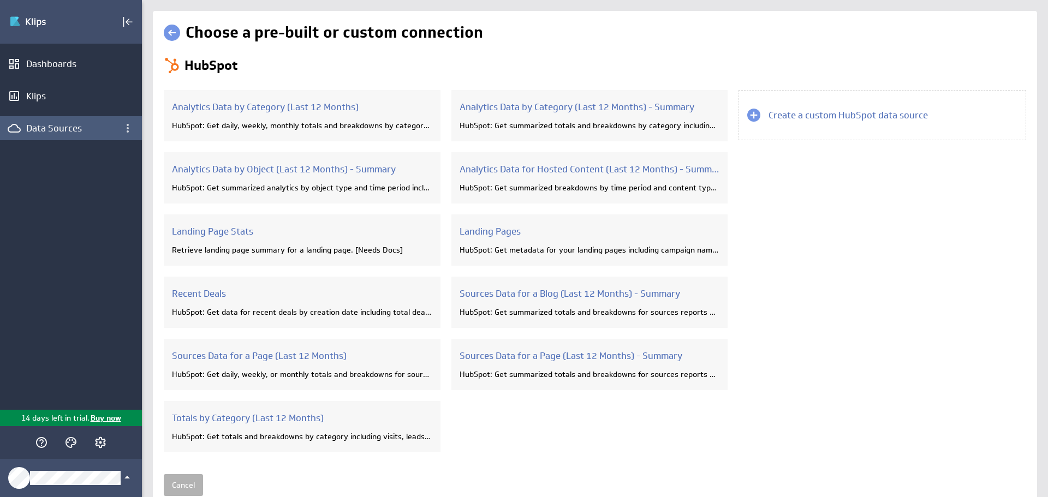
click at [70, 129] on div "Data Sources" at bounding box center [70, 128] width 89 height 12
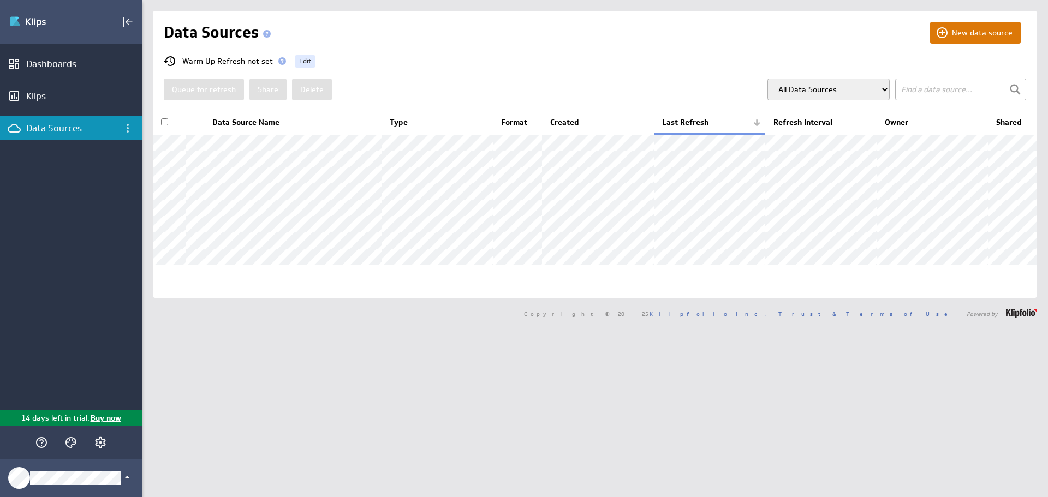
click at [958, 29] on button "New data source" at bounding box center [975, 33] width 91 height 22
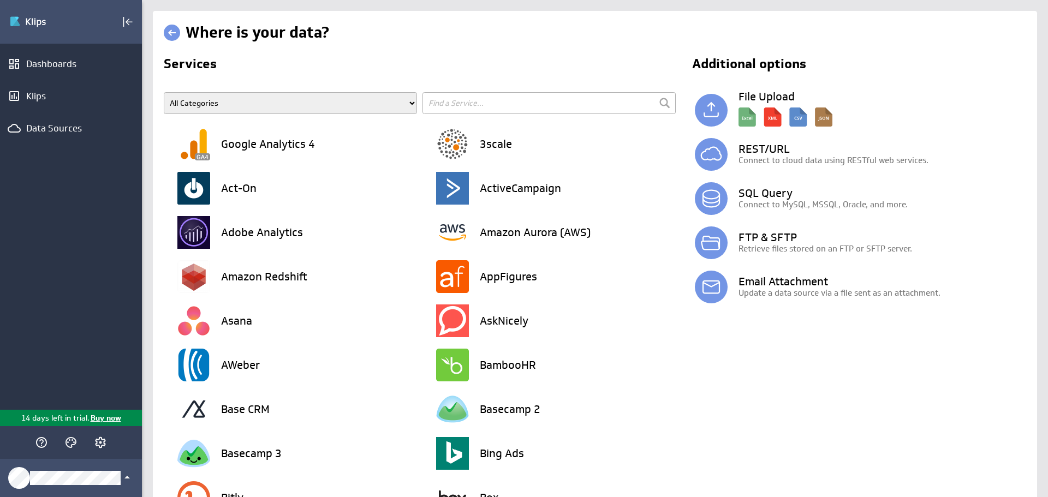
click at [537, 100] on input "text" at bounding box center [548, 103] width 253 height 22
type input "hub"
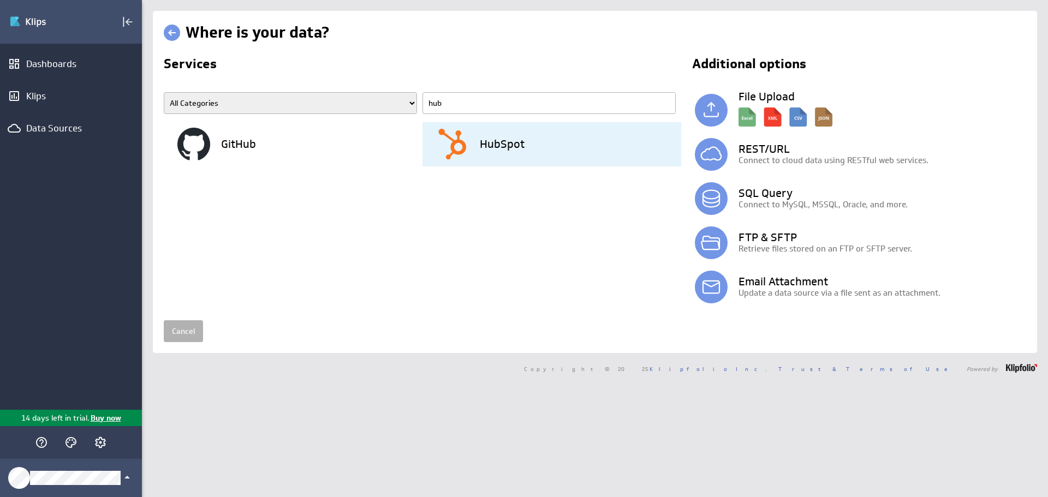
click at [515, 150] on h3 "HubSpot" at bounding box center [502, 144] width 45 height 11
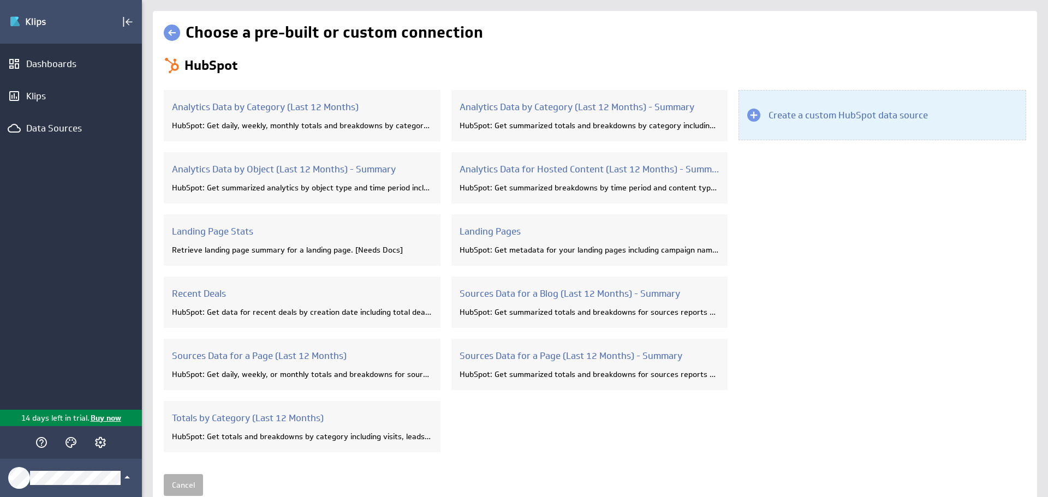
click at [844, 111] on h3 "Create a custom HubSpot data source" at bounding box center [847, 115] width 159 height 12
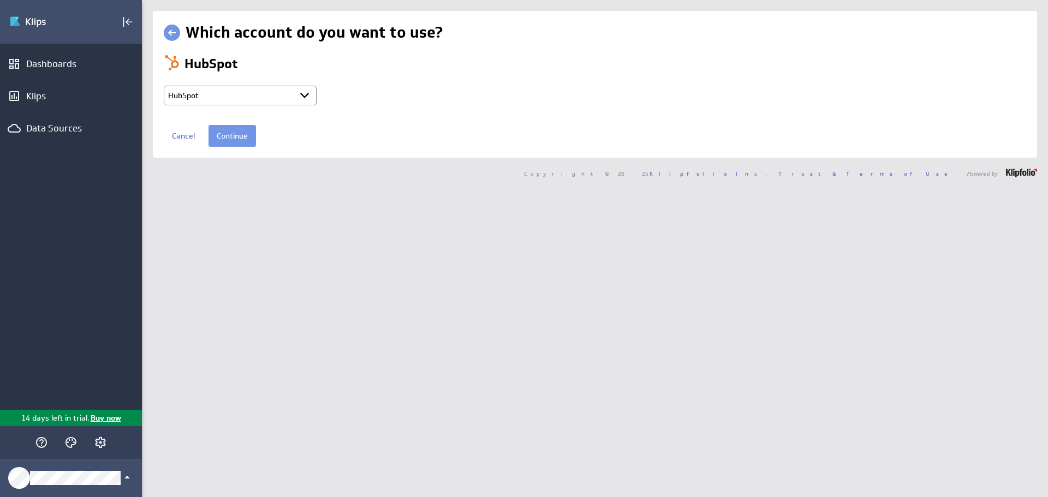
click at [283, 94] on select "Select account Global | HubSpot HubSpot + Connect new account..." at bounding box center [240, 96] width 153 height 20
select select "8feea29e1f85cdad21c0d0300d305ce6"
click at [164, 86] on select "Select account Global | HubSpot HubSpot + Connect new account..." at bounding box center [240, 96] width 153 height 20
click at [230, 136] on input "Continue" at bounding box center [231, 136] width 47 height 22
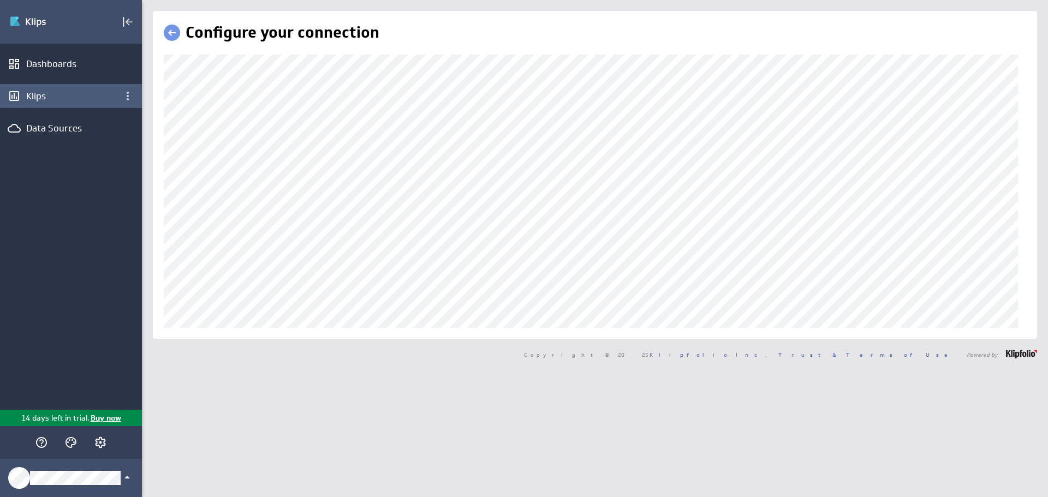
click at [53, 99] on div "Klips" at bounding box center [70, 96] width 89 height 12
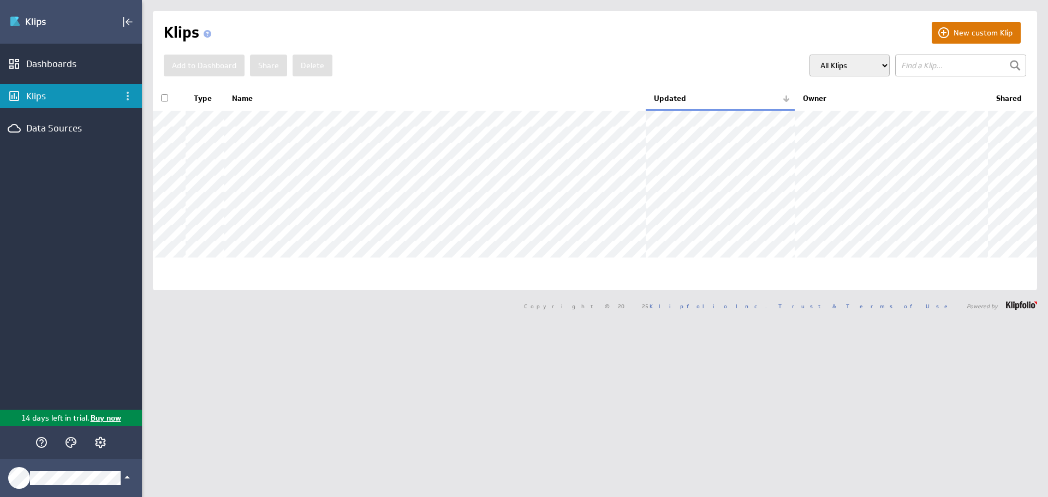
click at [987, 32] on button "New custom Klip" at bounding box center [976, 33] width 89 height 22
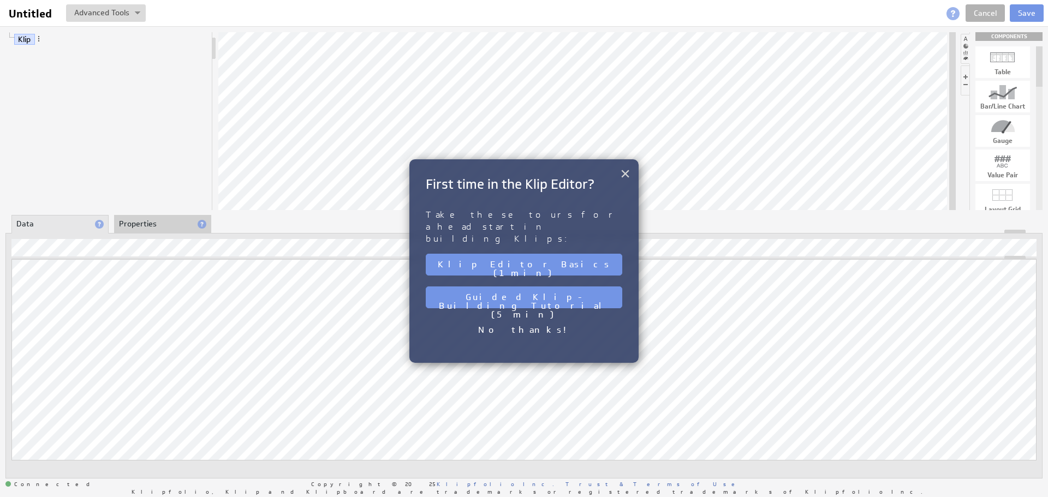
click at [625, 175] on button "×" at bounding box center [625, 174] width 10 height 22
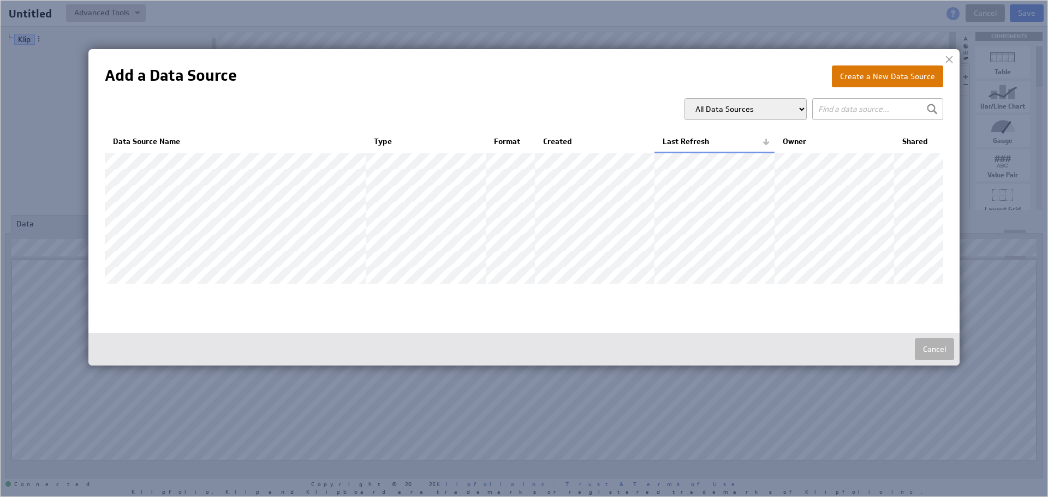
click at [874, 77] on button "Create a New Data Source" at bounding box center [887, 76] width 111 height 22
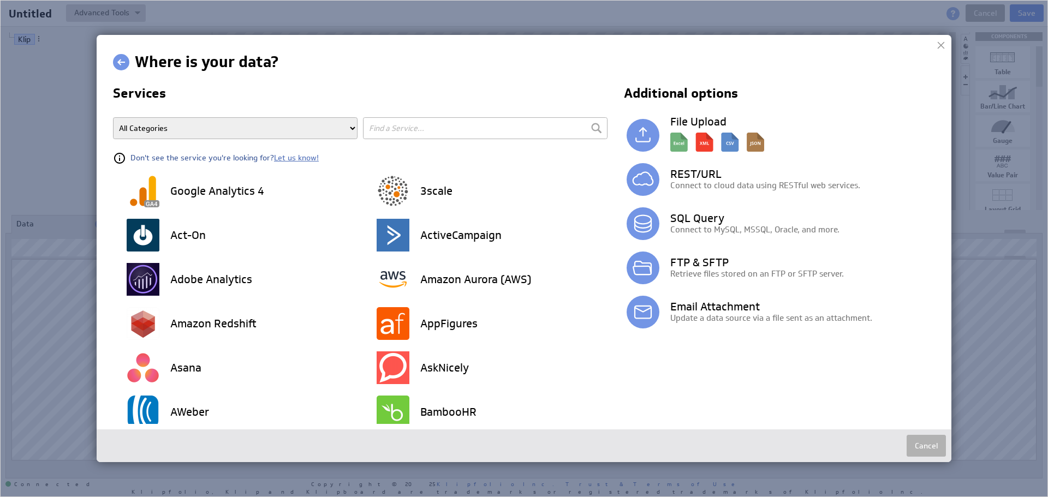
click at [426, 138] on input "text" at bounding box center [485, 128] width 244 height 22
type input "hubs"
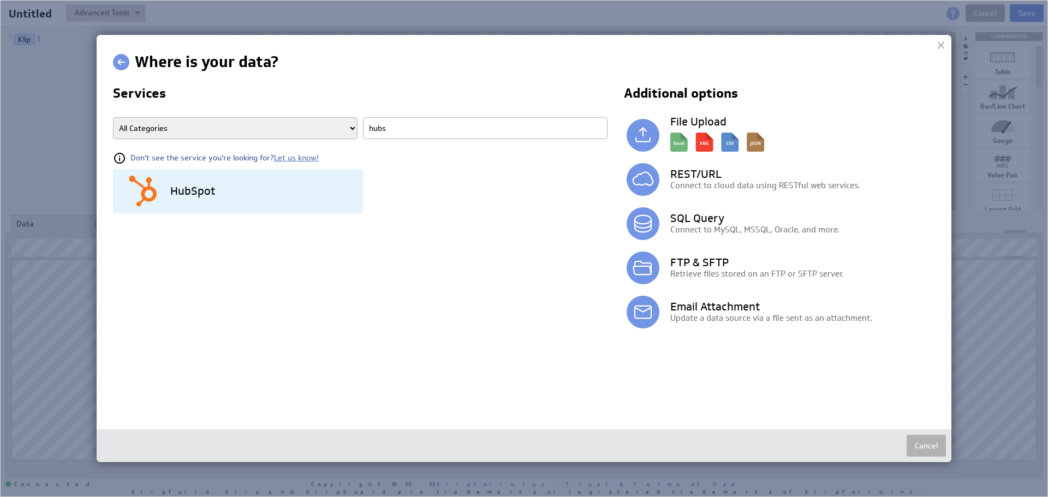
click at [188, 187] on h3 "HubSpot" at bounding box center [192, 191] width 45 height 11
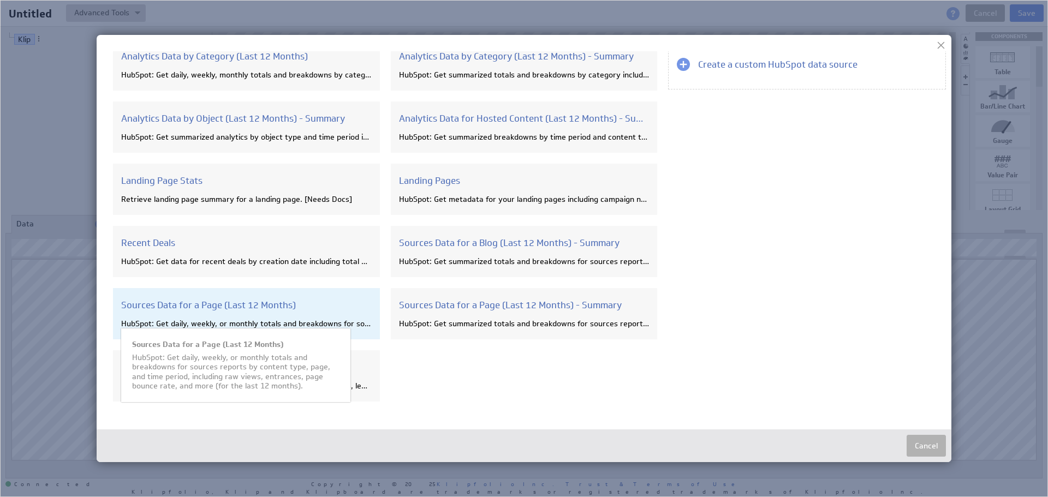
scroll to position [102, 0]
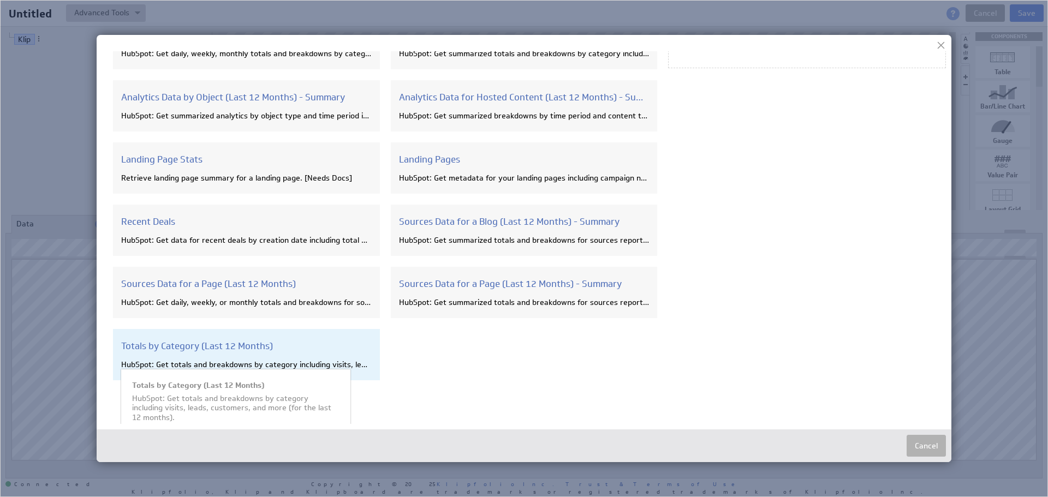
click at [258, 336] on div "Totals by Category (Last 12 Months) HubSpot: Get totals and breakdowns by categ…" at bounding box center [246, 354] width 267 height 51
click at [268, 345] on h3 "Totals by Category (Last 12 Months)" at bounding box center [246, 346] width 250 height 12
click at [189, 347] on h3 "Totals by Category (Last 12 Months)" at bounding box center [246, 346] width 250 height 12
click at [214, 349] on h3 "Totals by Category (Last 12 Months)" at bounding box center [246, 346] width 250 height 12
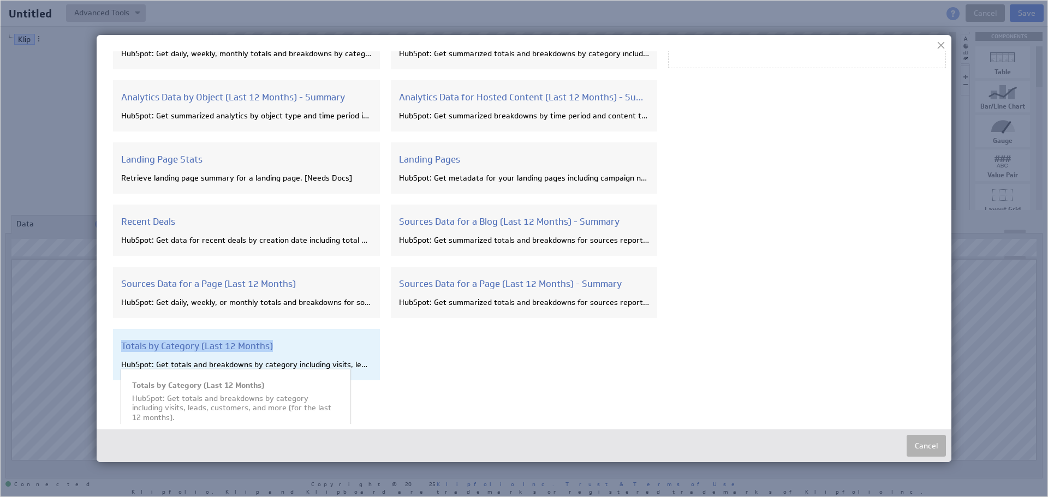
click at [214, 349] on h3 "Totals by Category (Last 12 Months)" at bounding box center [246, 346] width 250 height 12
click at [356, 359] on div "Totals by Category (Last 12 Months) HubSpot: Get totals and breakdowns by categ…" at bounding box center [246, 354] width 267 height 51
click at [289, 354] on div "Totals by Category (Last 12 Months) HubSpot: Get totals and breakdowns by categ…" at bounding box center [246, 354] width 267 height 51
click at [251, 353] on div "Totals by Category (Last 12 Months) HubSpot: Get totals and breakdowns by categ…" at bounding box center [246, 354] width 267 height 51
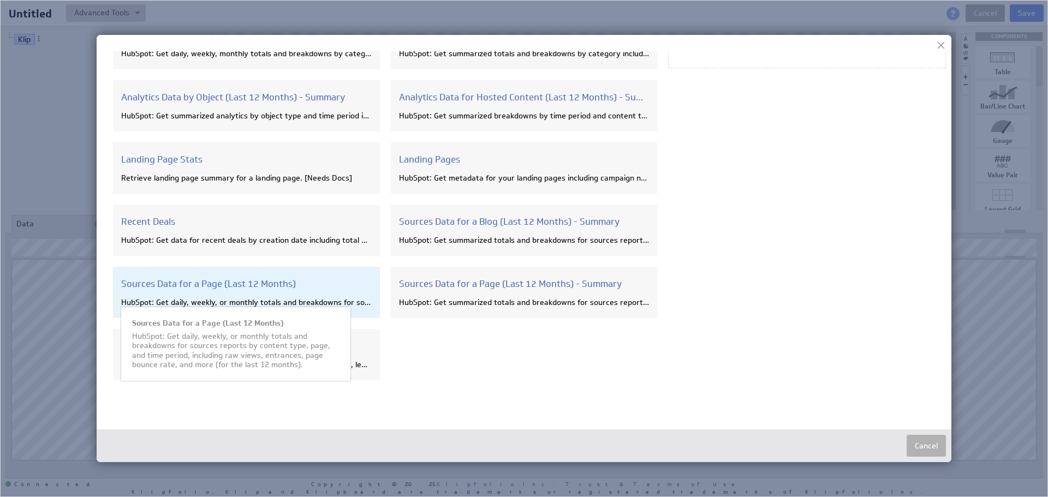
click at [254, 295] on div "Sources Data for a Page (Last 12 Months) HubSpot: Get daily, weekly, or monthly…" at bounding box center [246, 292] width 267 height 51
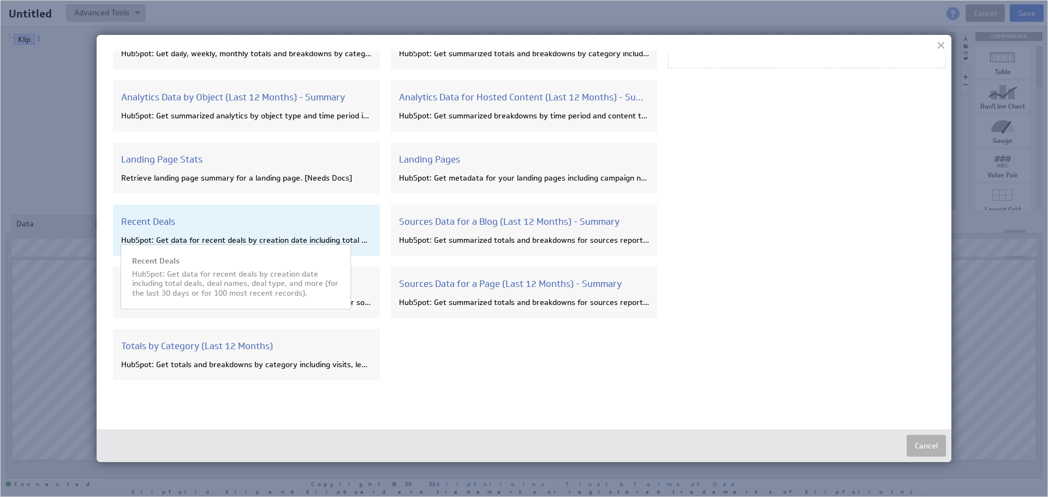
click at [259, 245] on div "Recent Deals HubSpot: Get data for recent deals by creation date including tota…" at bounding box center [246, 230] width 267 height 51
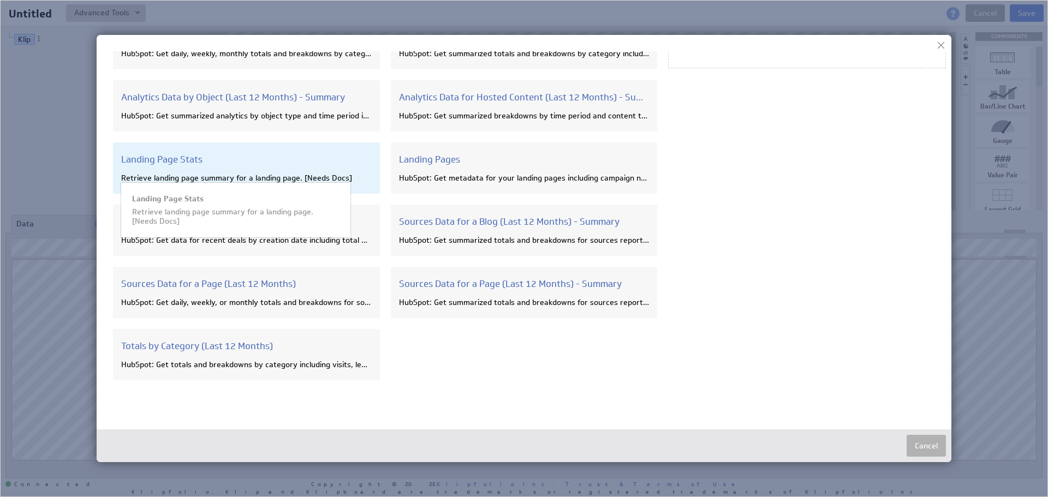
drag, startPoint x: 262, startPoint y: 199, endPoint x: 264, endPoint y: 182, distance: 16.5
click at [263, 196] on div "Analytics Data by Category (Last 12 Months) HubSpot: Get daily, weekly, monthly…" at bounding box center [390, 204] width 555 height 373
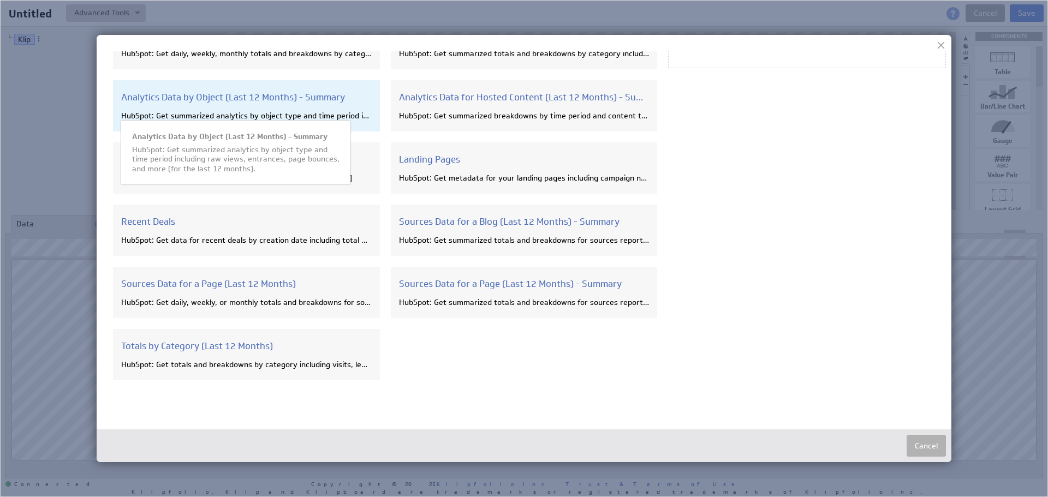
click at [267, 124] on div "Analytics Data by Object (Last 12 Months) - Summary HubSpot: Get summarized ana…" at bounding box center [246, 105] width 267 height 51
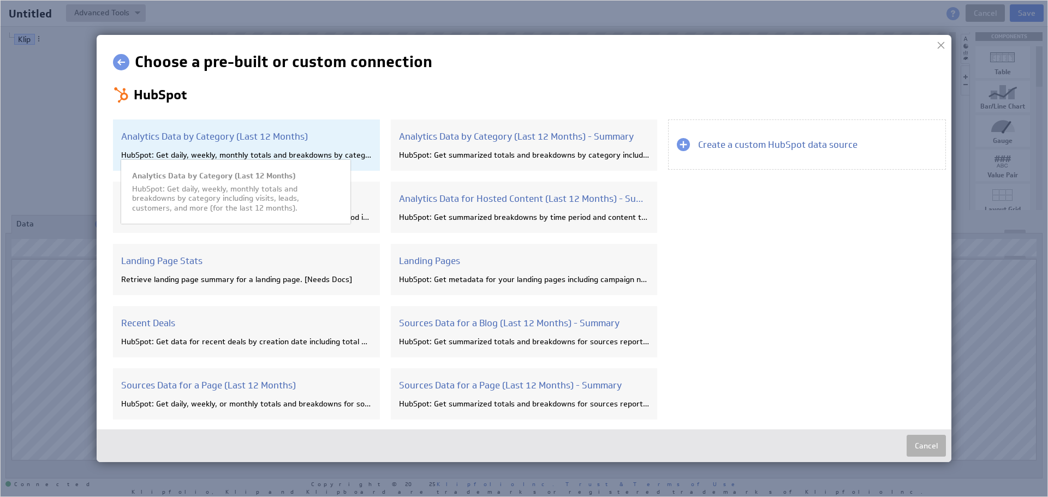
click at [270, 150] on div "Analytics Data by Category (Last 12 Months) HubSpot: Get daily, weekly, monthly…" at bounding box center [246, 145] width 267 height 51
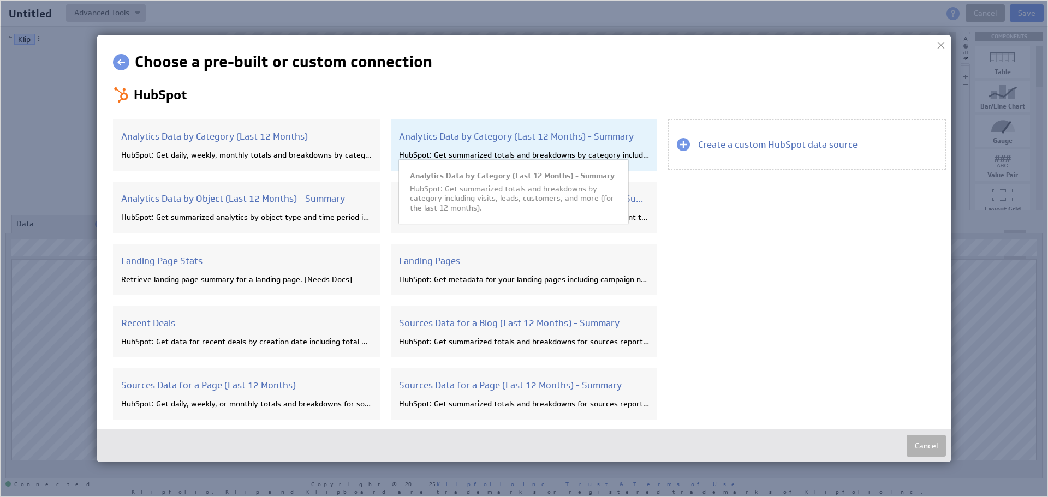
click at [508, 134] on h3 "Analytics Data by Category (Last 12 Months) - Summary" at bounding box center [524, 136] width 250 height 12
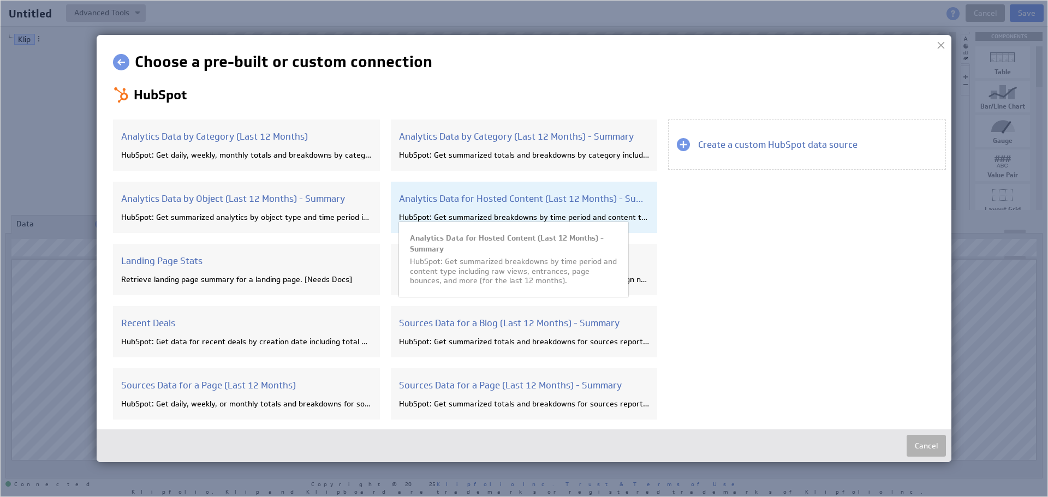
click at [487, 191] on div "Analytics Data for Hosted Content (Last 12 Months) - Summary HubSpot: Get summa…" at bounding box center [524, 207] width 267 height 51
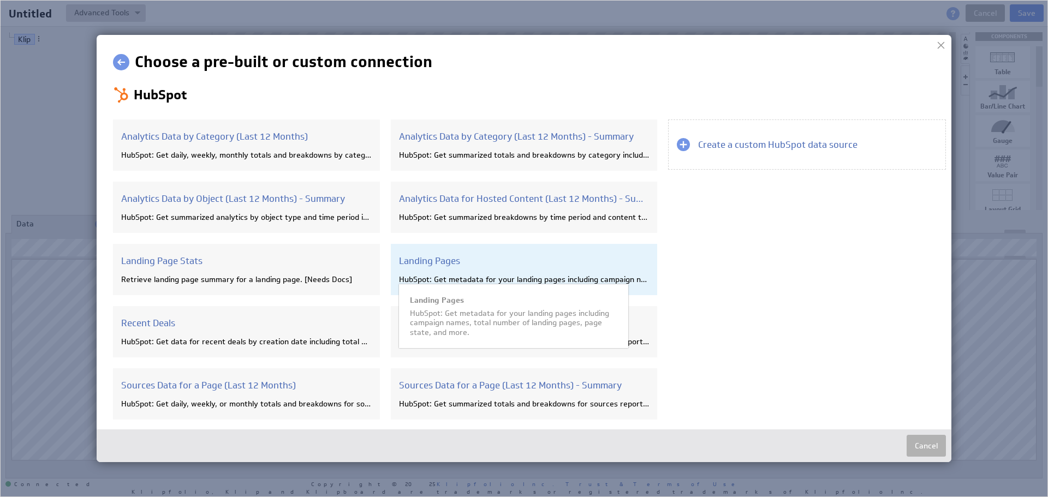
click at [464, 265] on h3 "Landing Pages" at bounding box center [524, 261] width 250 height 12
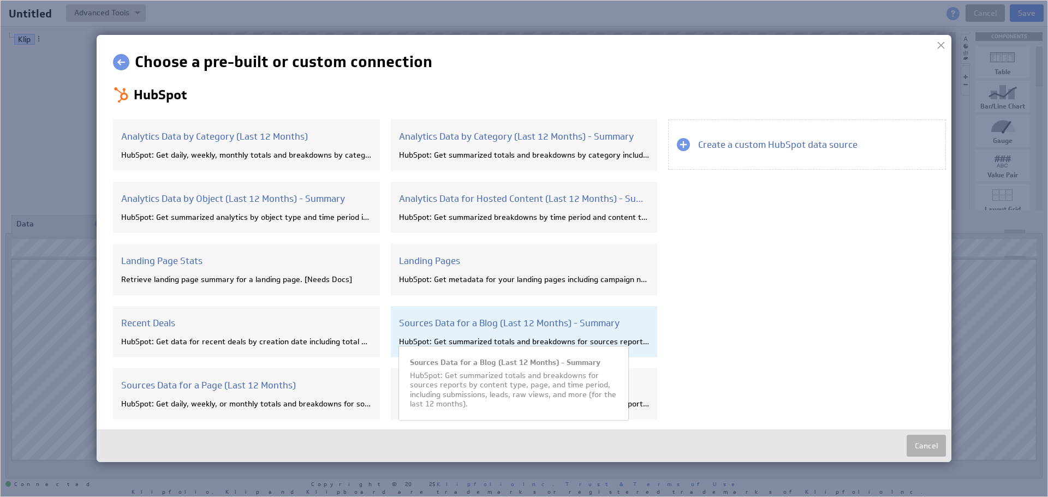
click at [459, 313] on div "Sources Data for a Blog (Last 12 Months) - Summary HubSpot: Get summarized tota…" at bounding box center [524, 331] width 267 height 51
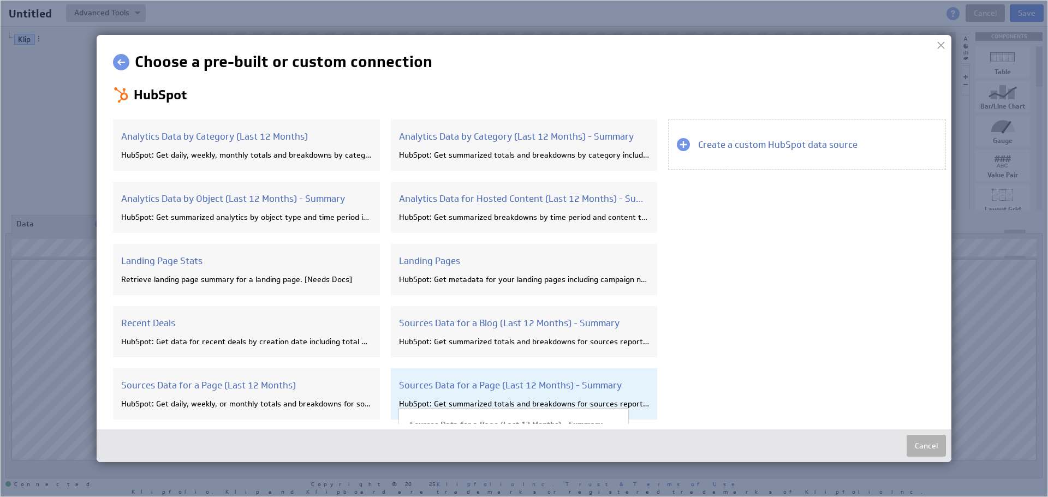
click at [467, 375] on div "Sources Data for a Page (Last 12 Months) - Summary HubSpot: Get summarized tota…" at bounding box center [524, 393] width 267 height 51
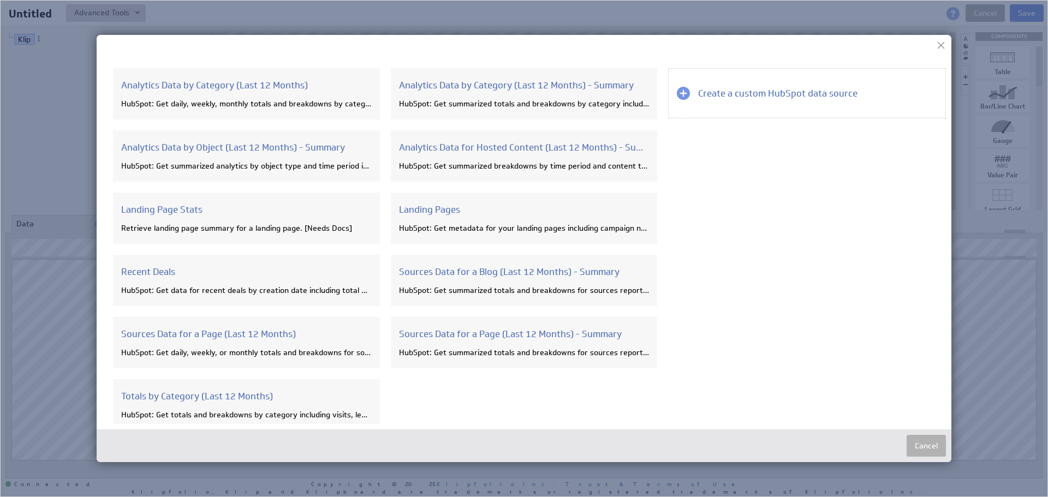
scroll to position [102, 0]
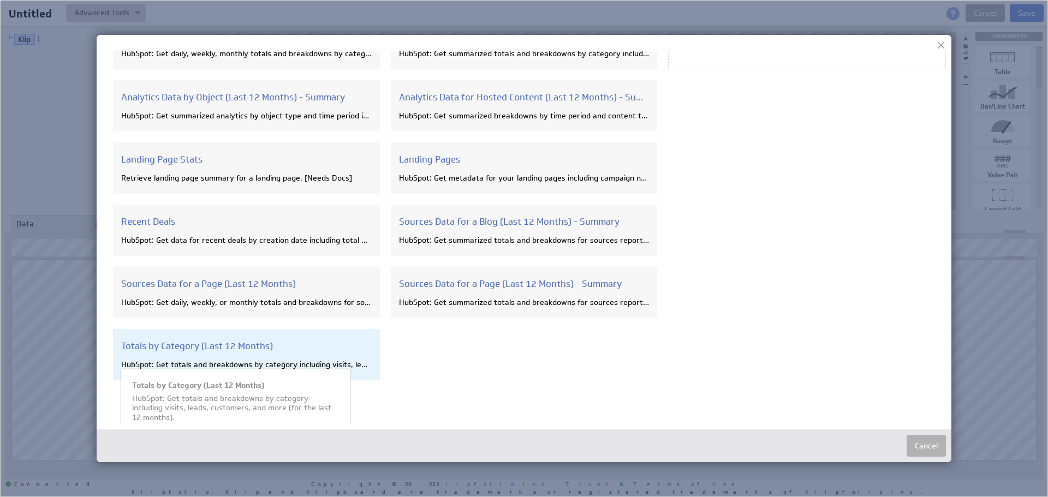
click at [277, 367] on div "HubSpot: Get totals and breakdowns by category including visits, leads, custome…" at bounding box center [246, 365] width 250 height 10
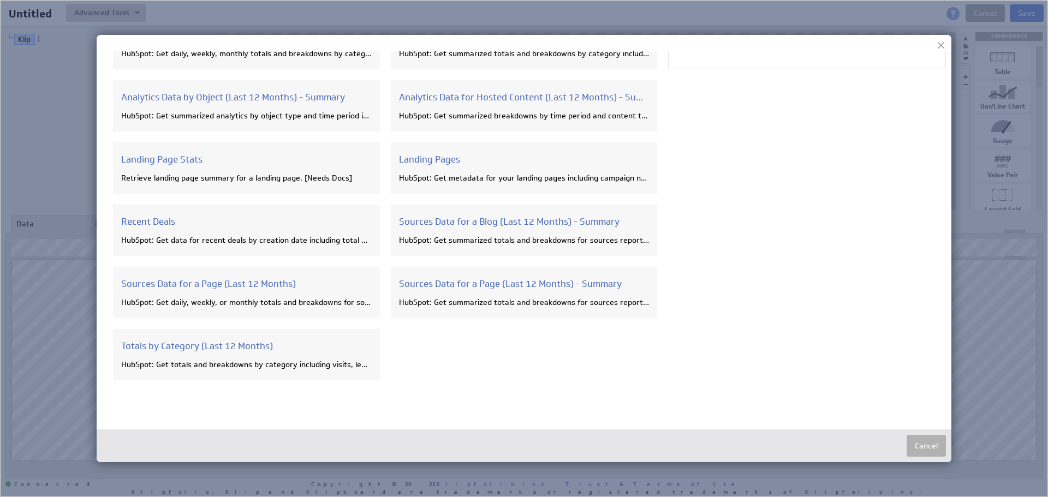
click at [943, 43] on div at bounding box center [941, 45] width 16 height 16
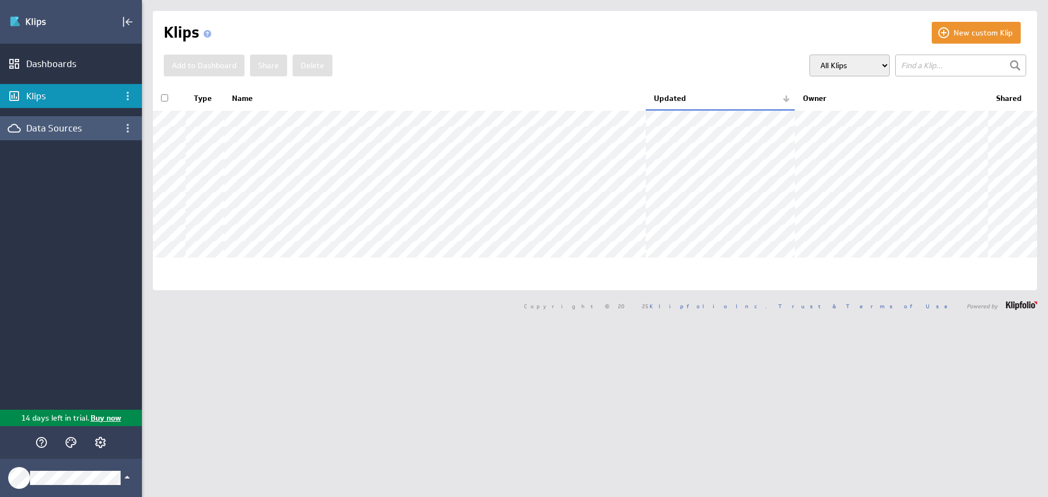
click at [110, 127] on div "Data Sources" at bounding box center [70, 128] width 89 height 12
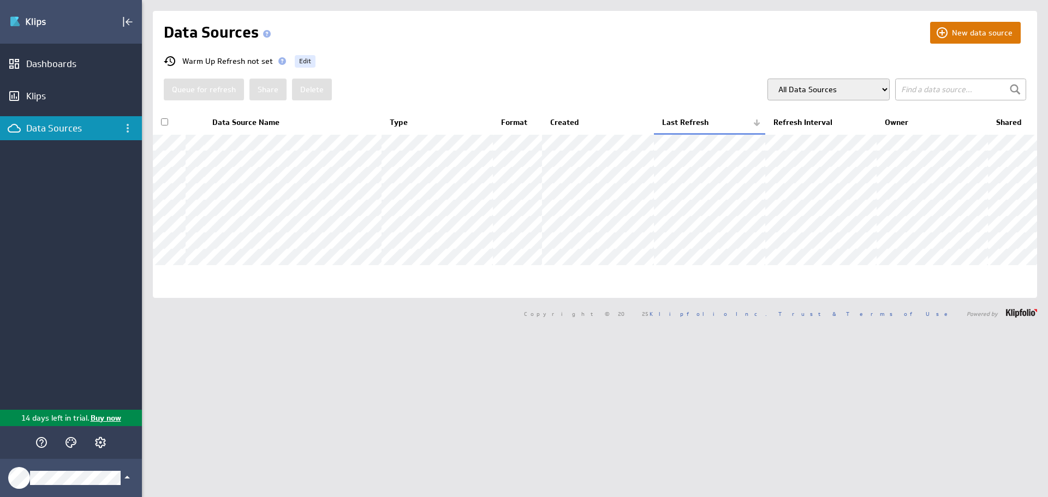
click at [975, 34] on button "New data source" at bounding box center [975, 33] width 91 height 22
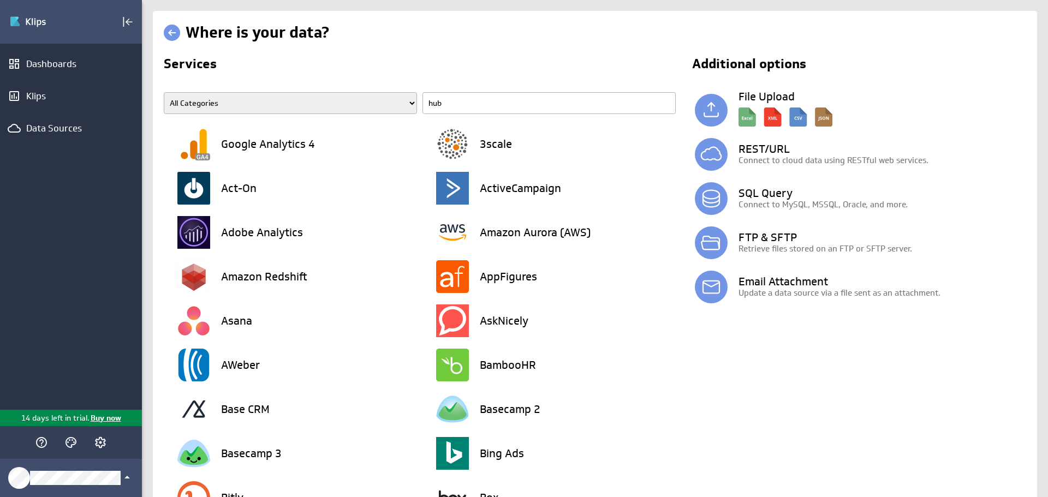
type input "hubs"
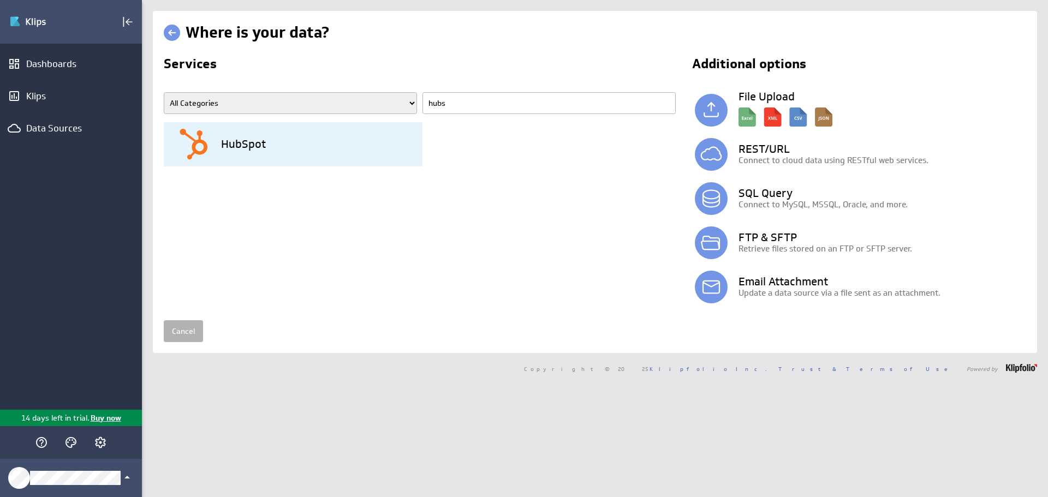
click at [268, 142] on div "HubSpot" at bounding box center [299, 144] width 245 height 44
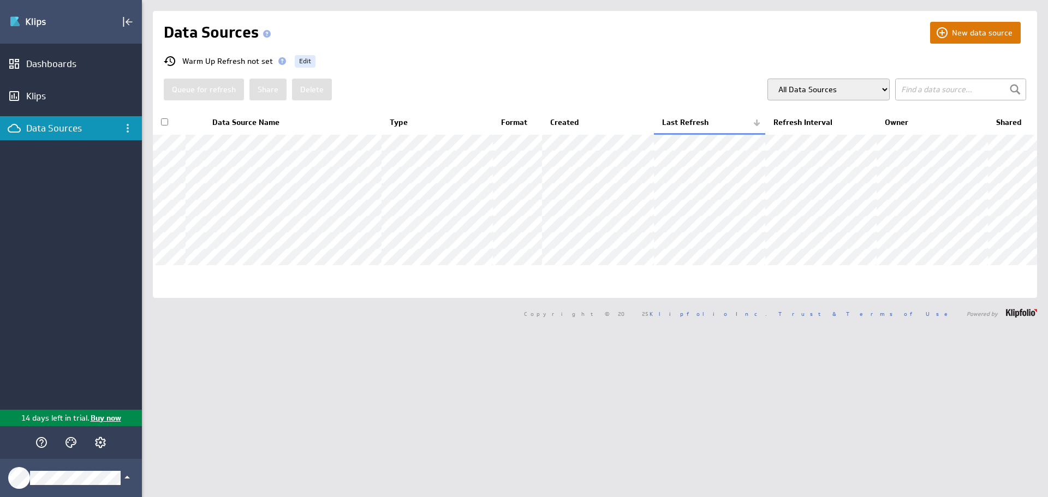
click at [977, 30] on button "New data source" at bounding box center [975, 33] width 91 height 22
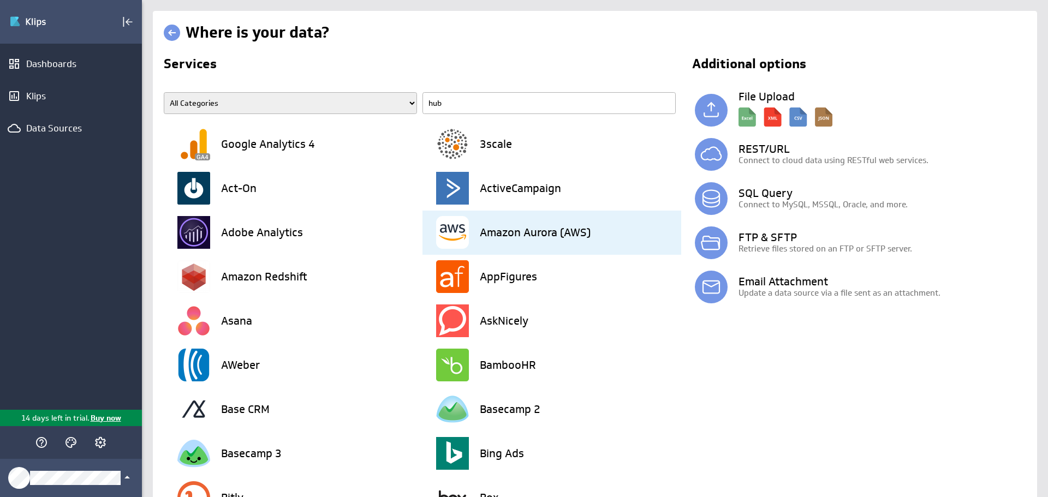
type input "hubs"
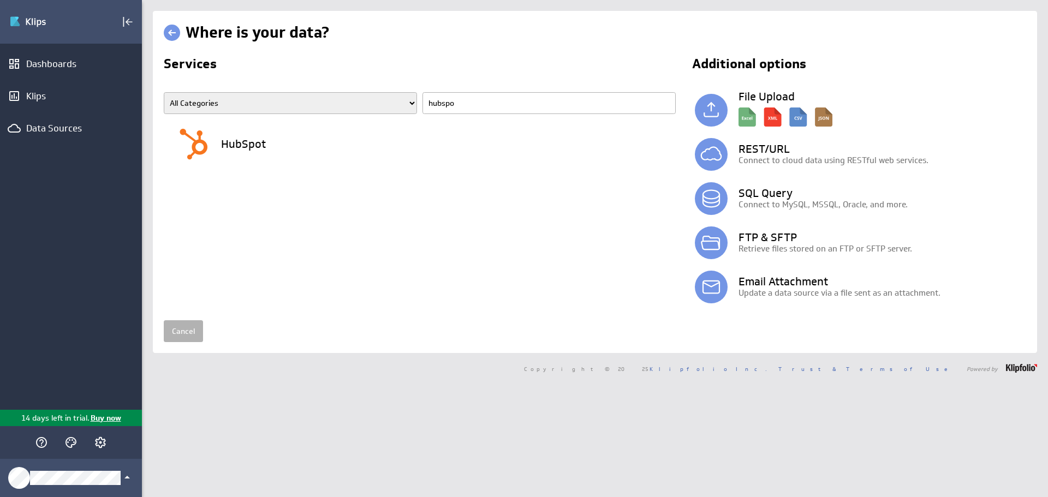
type input "hubspot"
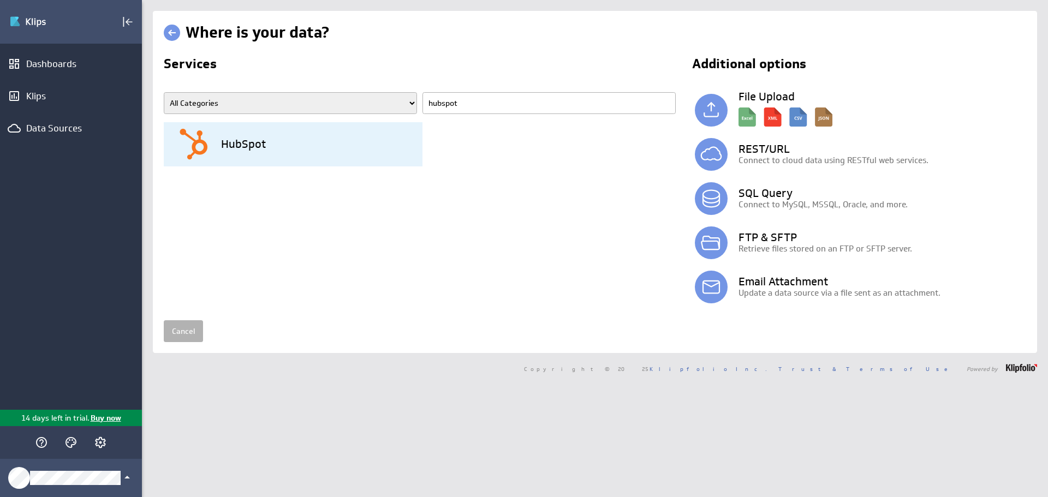
click at [288, 150] on div "HubSpot" at bounding box center [299, 144] width 245 height 44
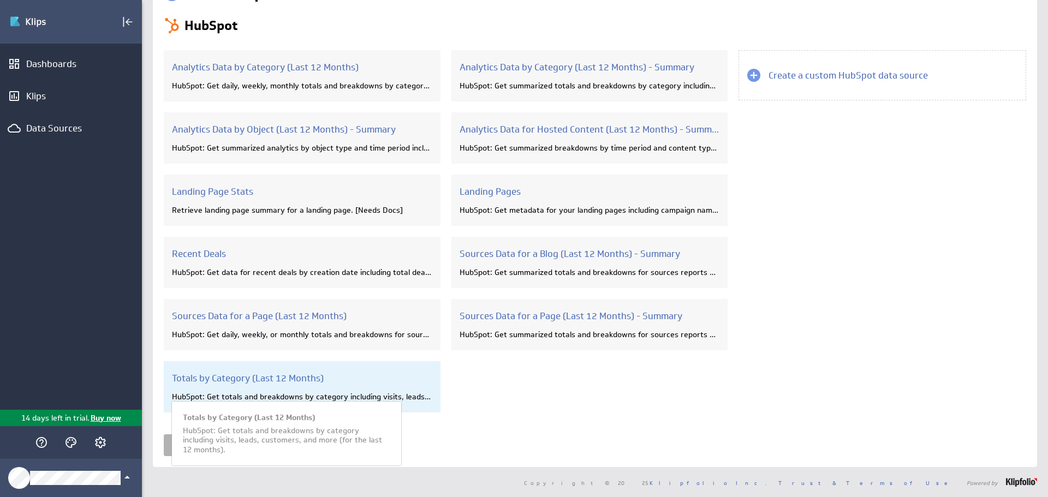
scroll to position [40, 0]
click at [265, 379] on h3 "Totals by Category (Last 12 Months)" at bounding box center [302, 378] width 260 height 12
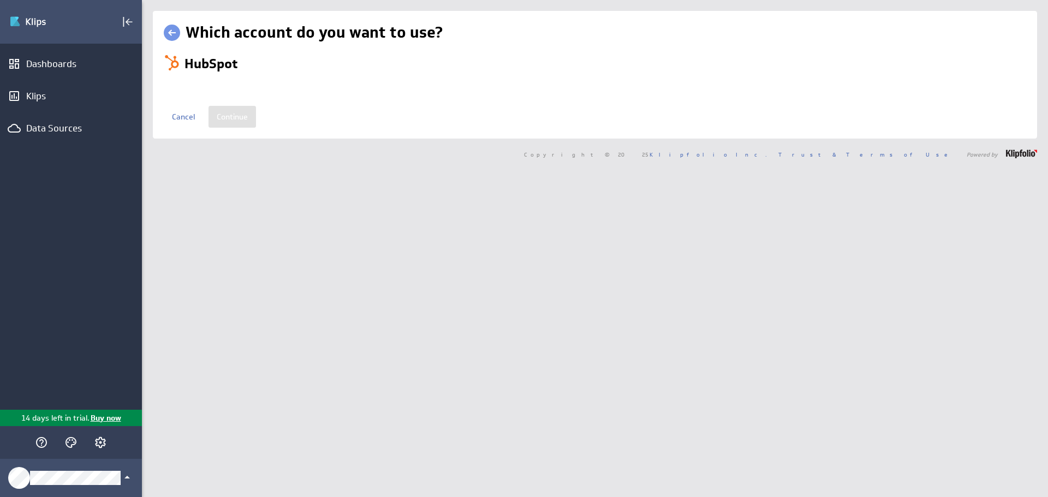
select select "8feea29e1f85cdad21c0d0300d305ce6"
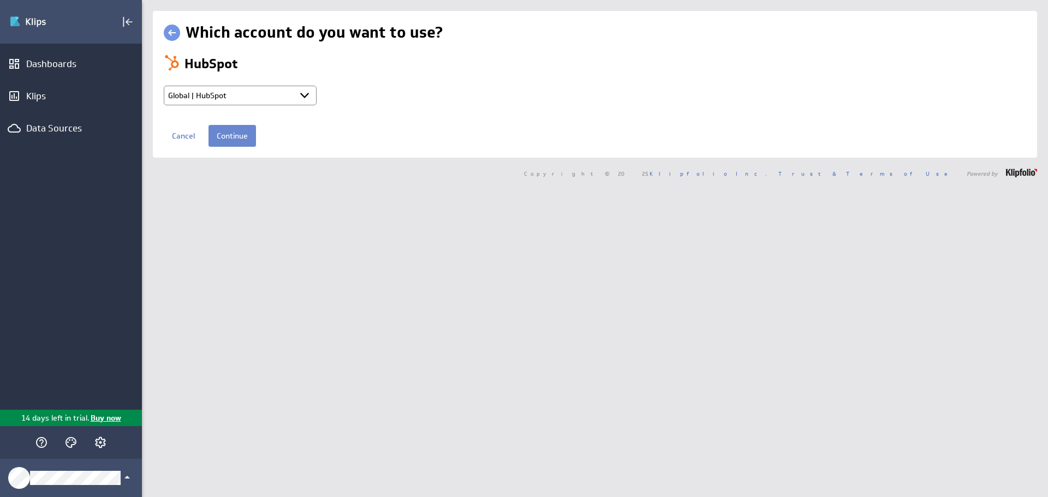
click at [244, 131] on input "Continue" at bounding box center [231, 136] width 47 height 22
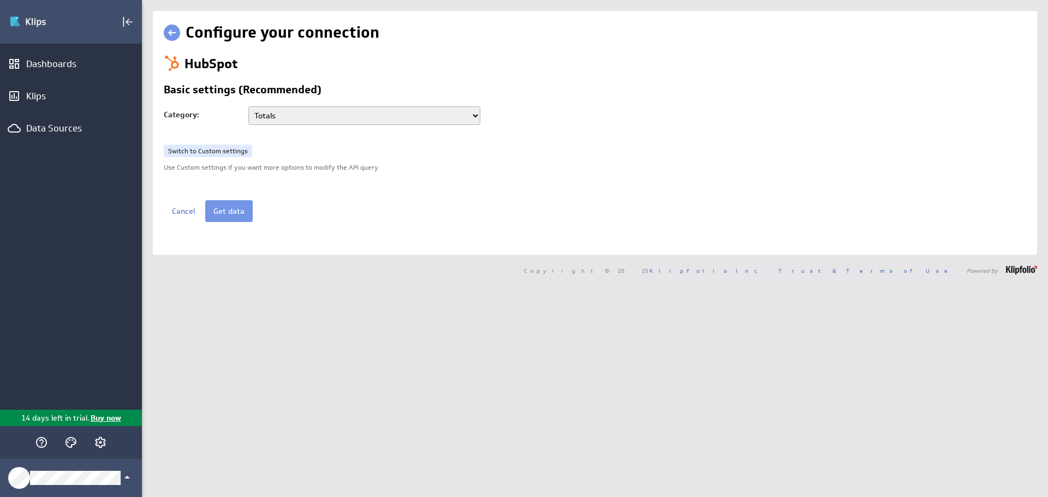
click at [467, 110] on select "Totals Sessions Traffic source Geographic location UTM - Campaigns UTM - Conten…" at bounding box center [364, 115] width 232 height 19
click at [248, 106] on select "Totals Sessions Traffic source Geographic location UTM - Campaigns UTM - Conten…" at bounding box center [364, 115] width 232 height 19
click at [226, 217] on button "Get data" at bounding box center [228, 211] width 47 height 22
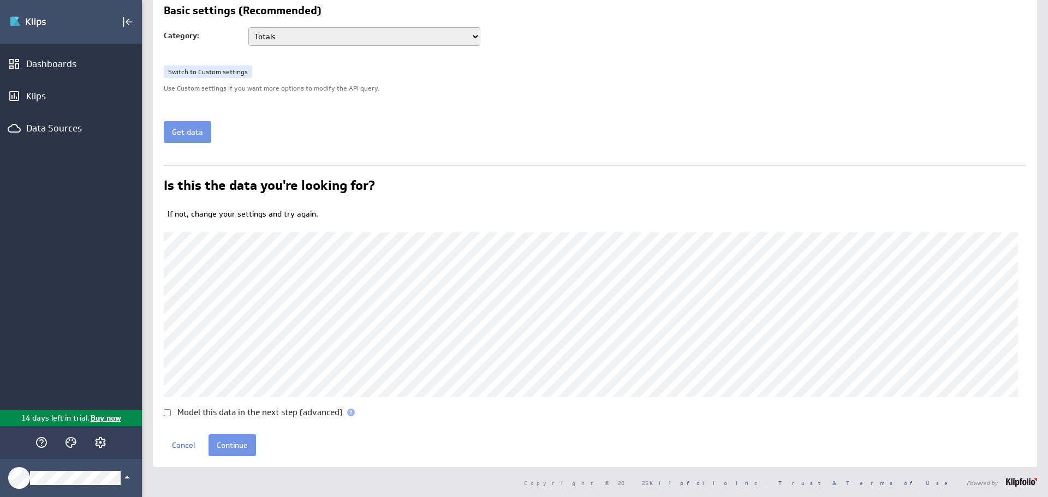
scroll to position [80, 0]
click at [240, 441] on input "Continue" at bounding box center [231, 445] width 47 height 22
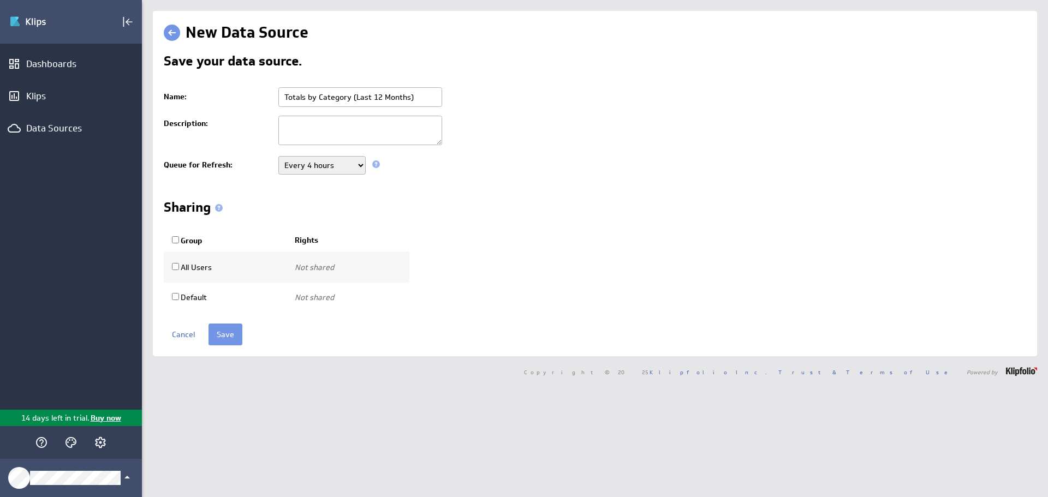
click at [347, 159] on select "Never Every minute Every 5 minutes Every 15 minutes Every 30 minutes Every hour…" at bounding box center [321, 165] width 87 height 19
click at [487, 204] on div "Sharing" at bounding box center [595, 209] width 862 height 17
click at [213, 334] on input "Save" at bounding box center [225, 335] width 34 height 22
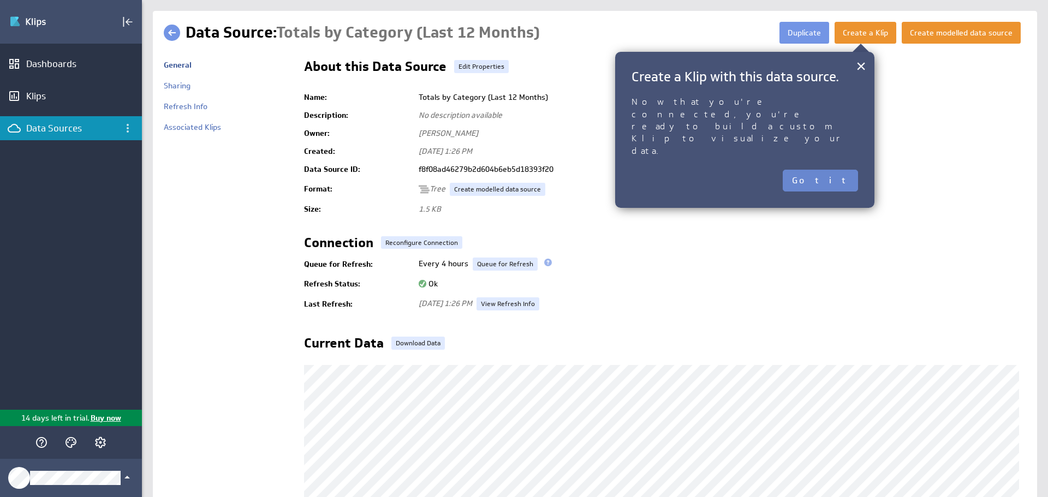
click at [838, 170] on button "Got it" at bounding box center [820, 181] width 75 height 22
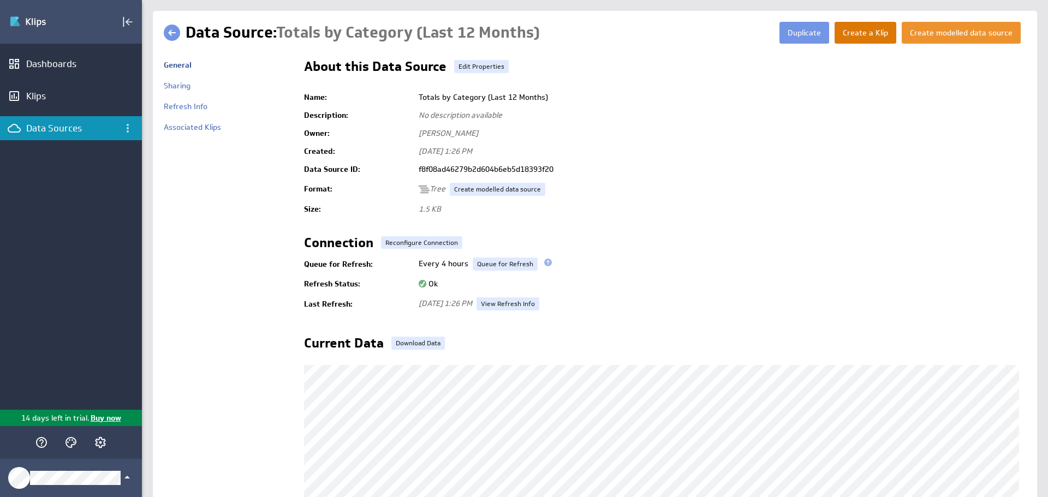
click at [867, 35] on button "Create a Klip" at bounding box center [865, 33] width 62 height 22
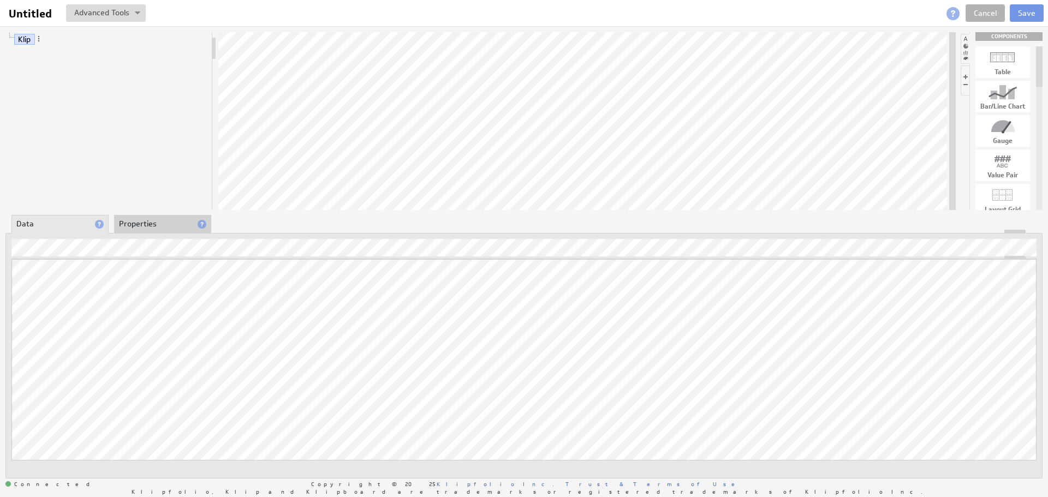
click at [129, 228] on li "Properties" at bounding box center [162, 224] width 97 height 19
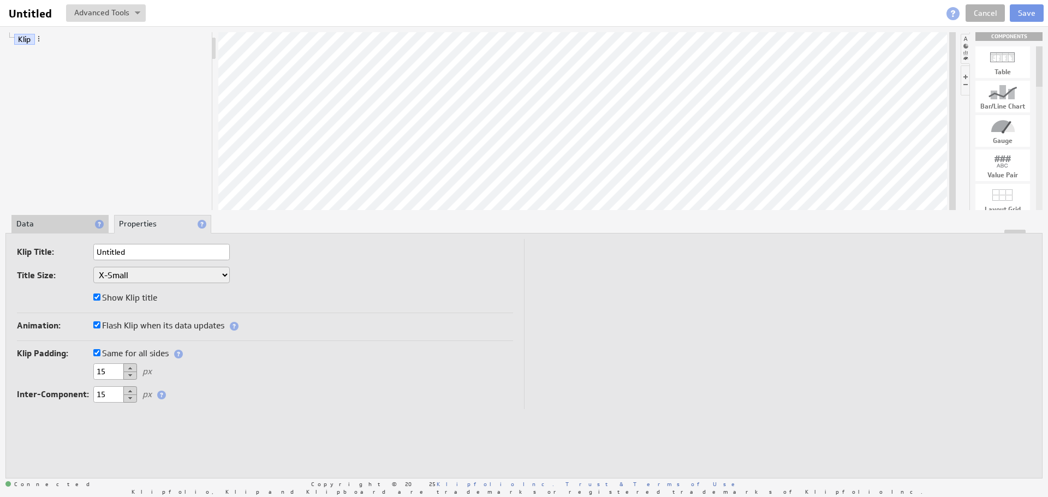
click at [69, 217] on li "Data" at bounding box center [59, 224] width 97 height 19
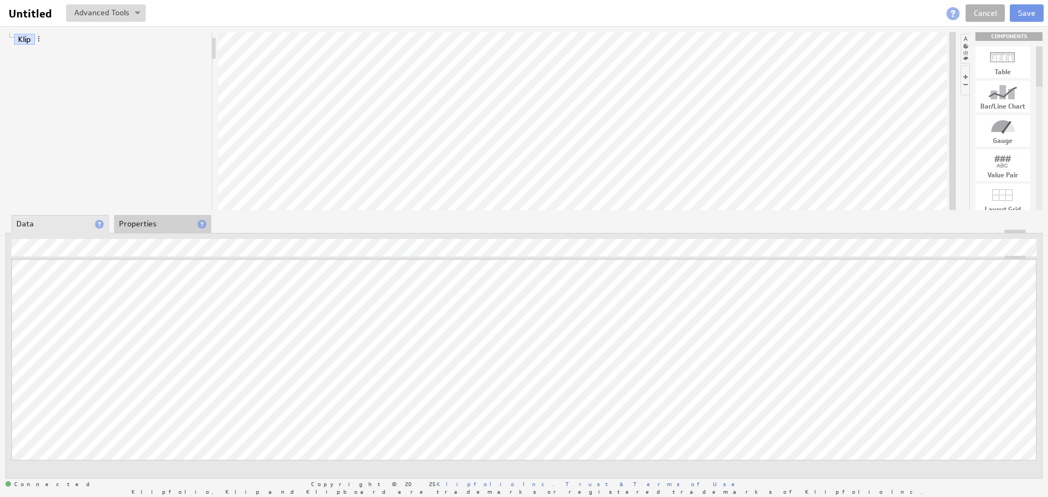
click at [145, 224] on li "Properties" at bounding box center [162, 224] width 97 height 19
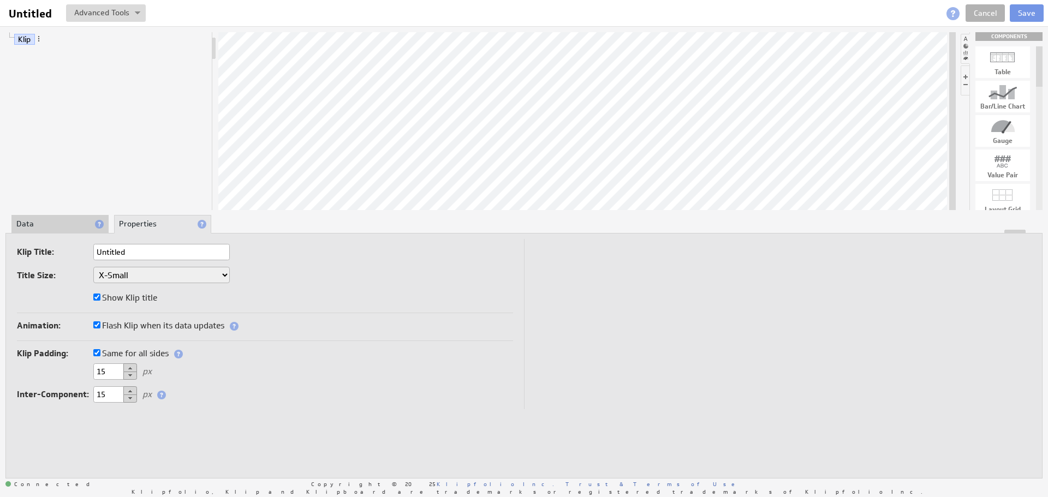
click at [130, 150] on div "Klip" at bounding box center [108, 121] width 207 height 178
click at [993, 11] on link "Cancel" at bounding box center [984, 12] width 39 height 17
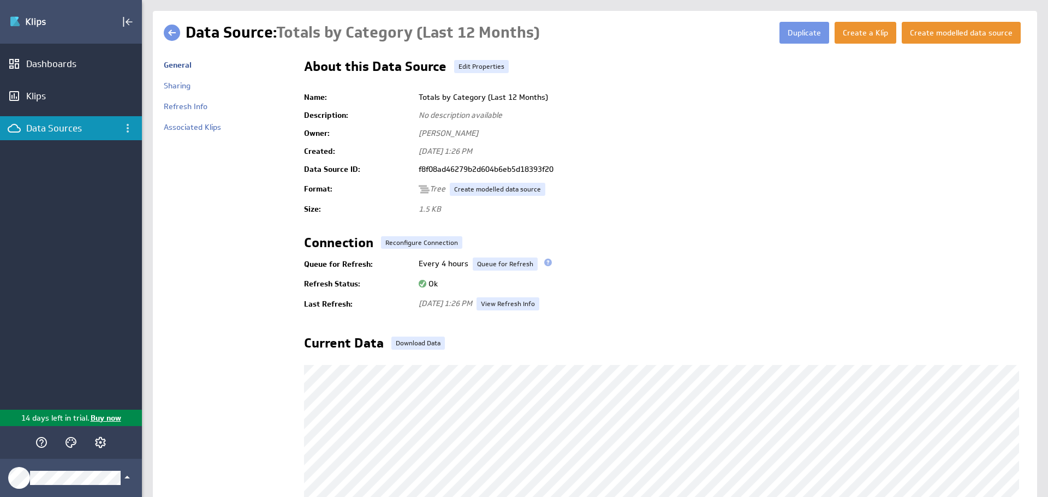
click at [38, 231] on div "Dashboards Klips Data Sources" at bounding box center [71, 227] width 142 height 366
click at [47, 100] on div "Klips" at bounding box center [70, 96] width 89 height 12
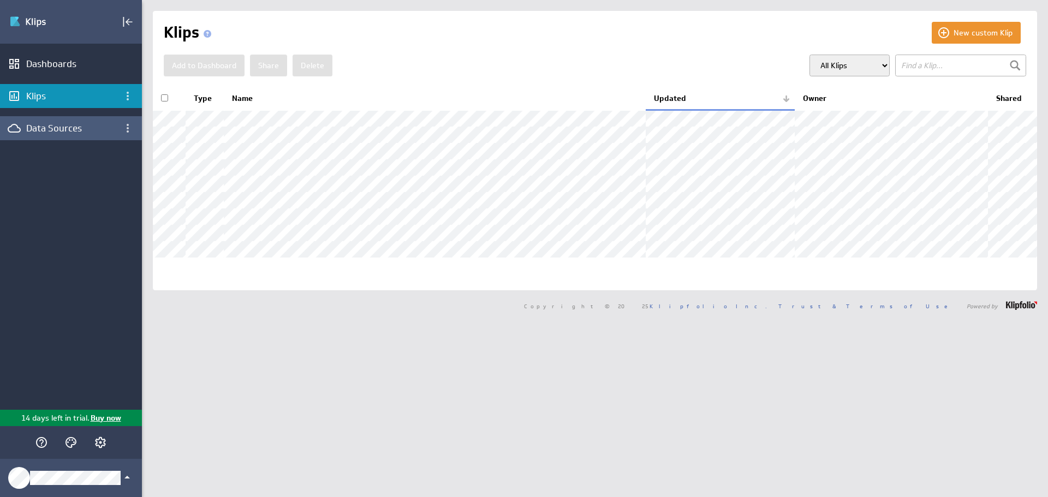
click at [79, 122] on div "Data Sources" at bounding box center [71, 128] width 142 height 24
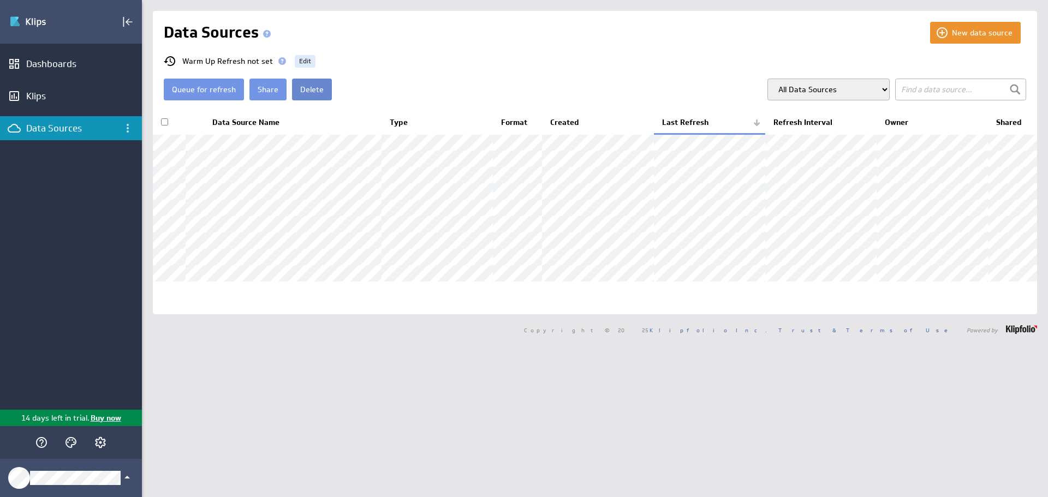
click at [317, 87] on button "Delete" at bounding box center [312, 90] width 40 height 22
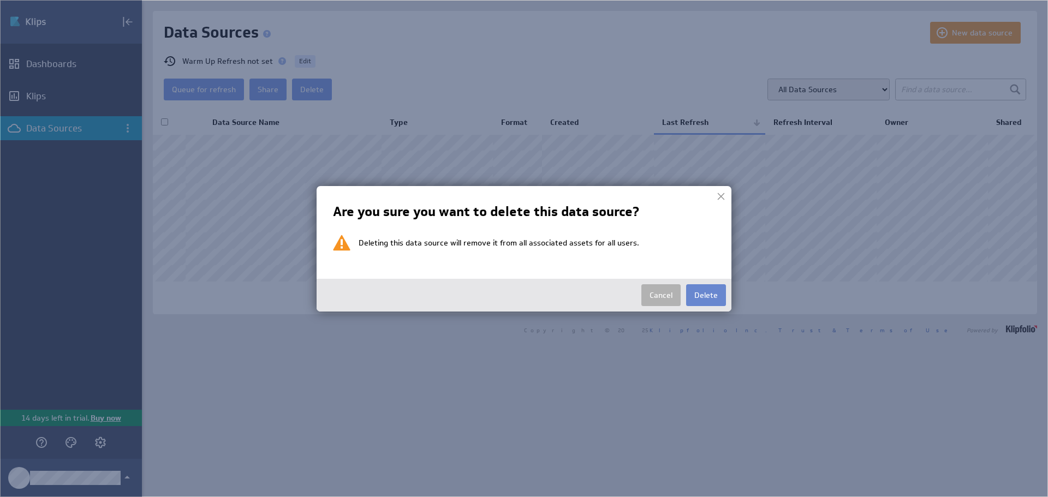
click at [703, 291] on button "Delete" at bounding box center [706, 295] width 40 height 22
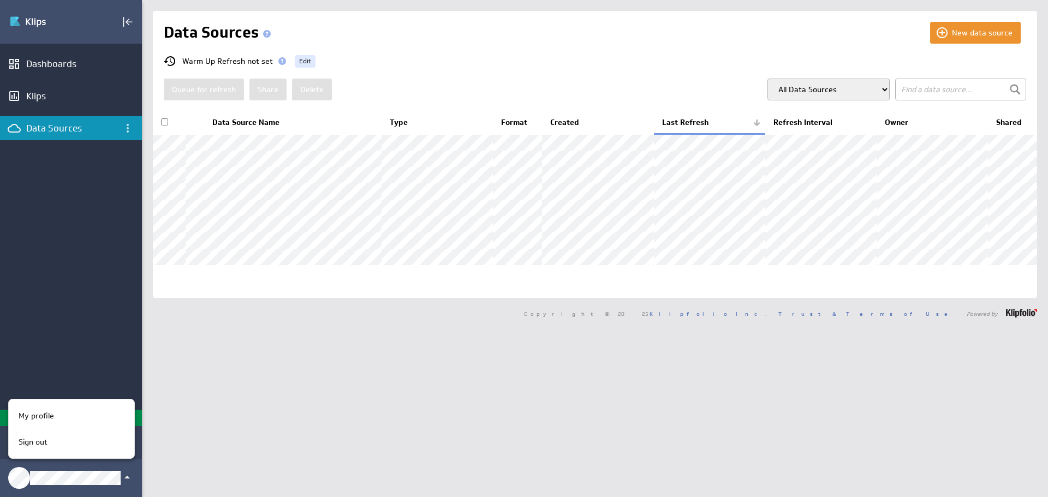
click at [56, 303] on div at bounding box center [524, 248] width 1048 height 497
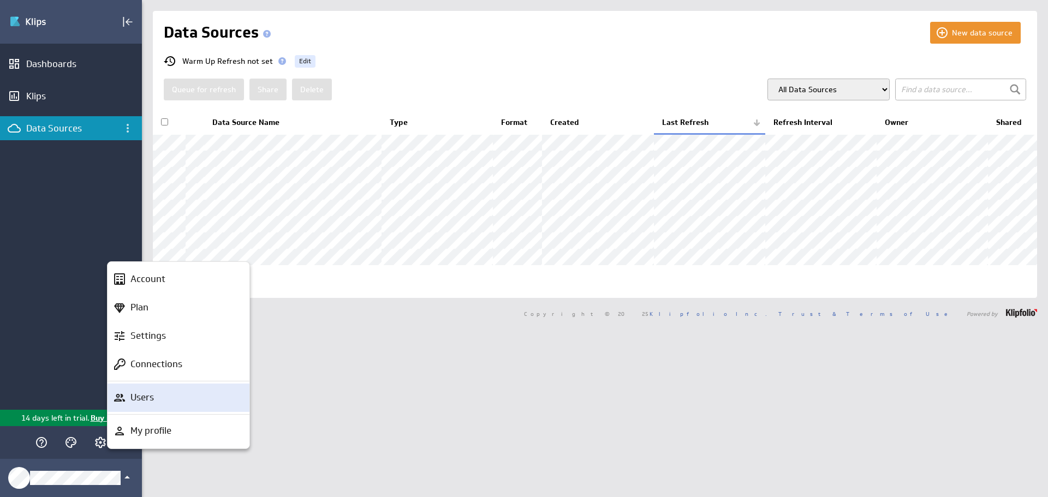
click at [158, 400] on div "Users" at bounding box center [183, 398] width 115 height 14
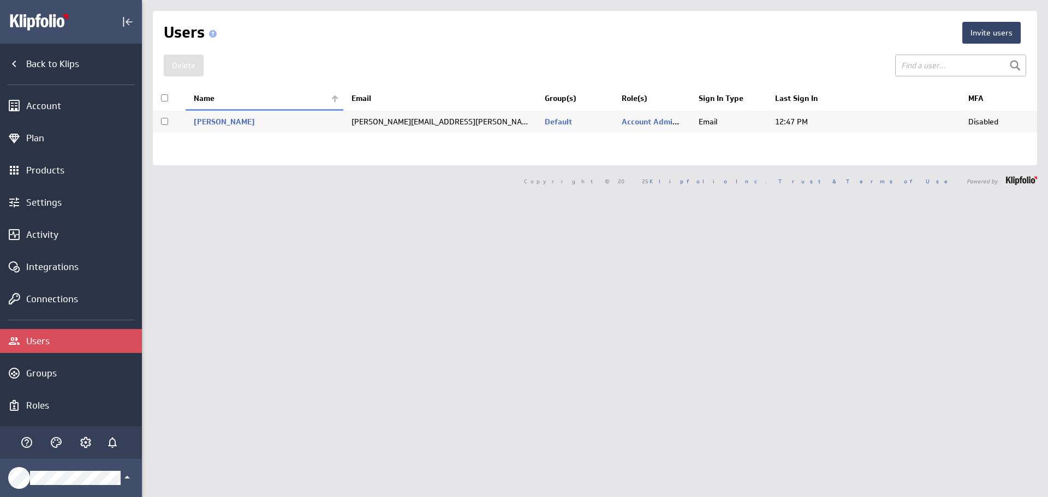
click at [992, 29] on button "Invite users" at bounding box center [991, 33] width 58 height 22
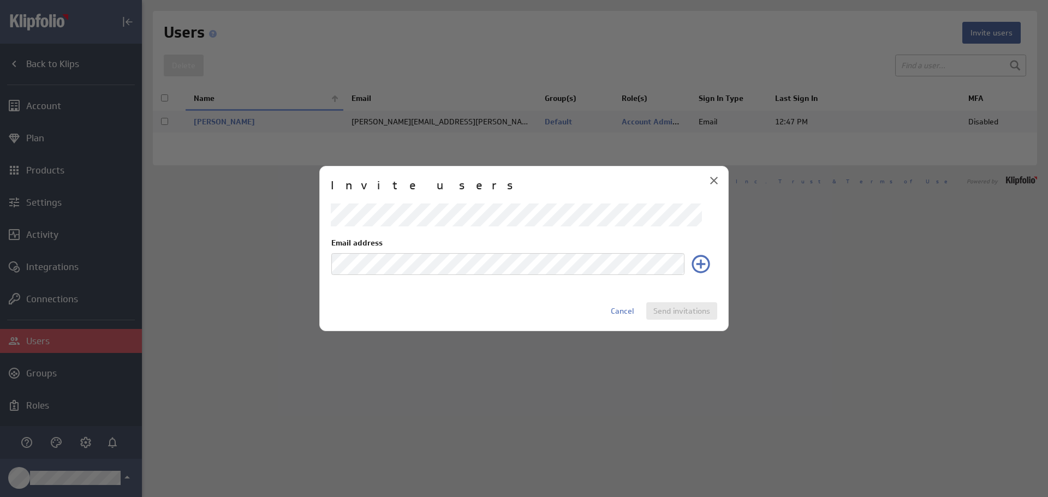
click at [564, 300] on div "Invite users Email address Cancel Send invitations" at bounding box center [523, 248] width 409 height 165
click at [515, 236] on div "Email address" at bounding box center [524, 248] width 386 height 88
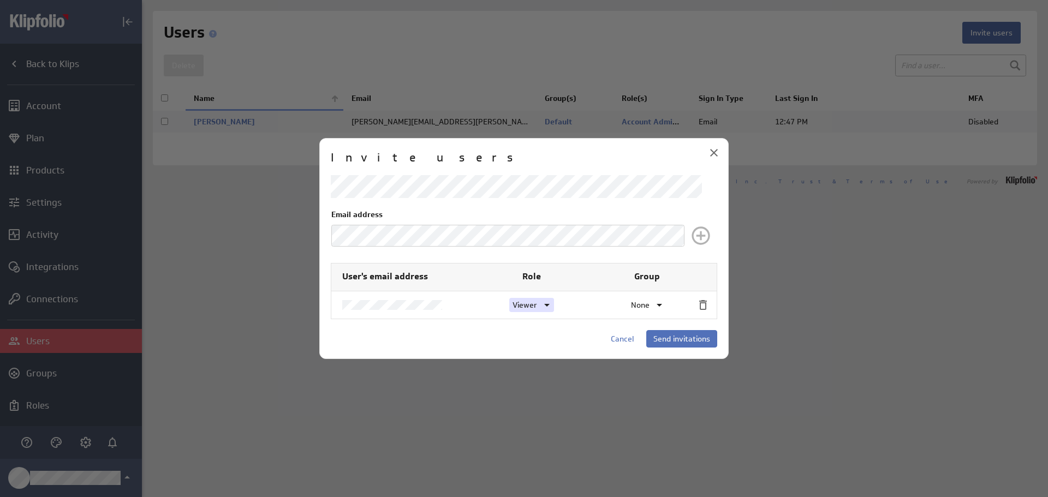
click at [544, 306] on icon at bounding box center [546, 305] width 13 height 13
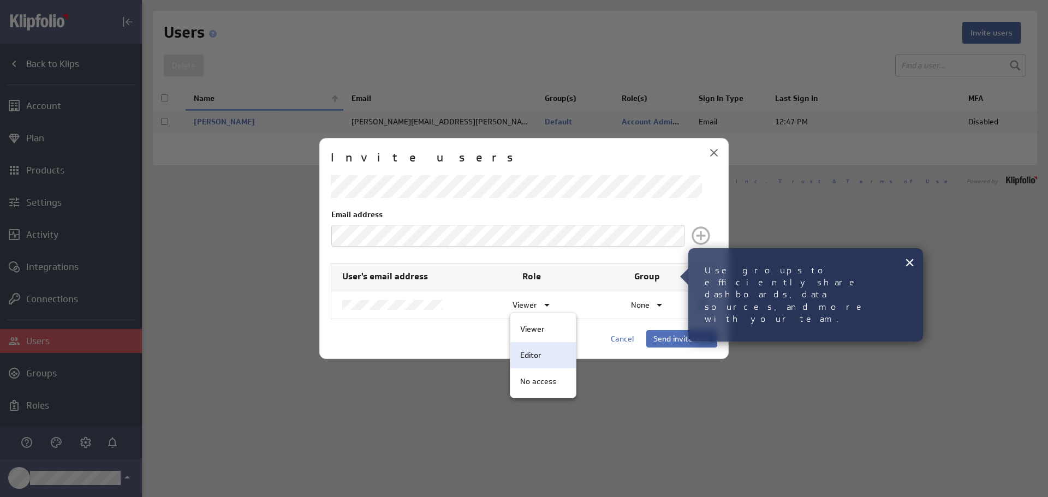
click at [539, 358] on p "Editor" at bounding box center [530, 355] width 21 height 11
click at [659, 306] on icon at bounding box center [659, 305] width 5 height 3
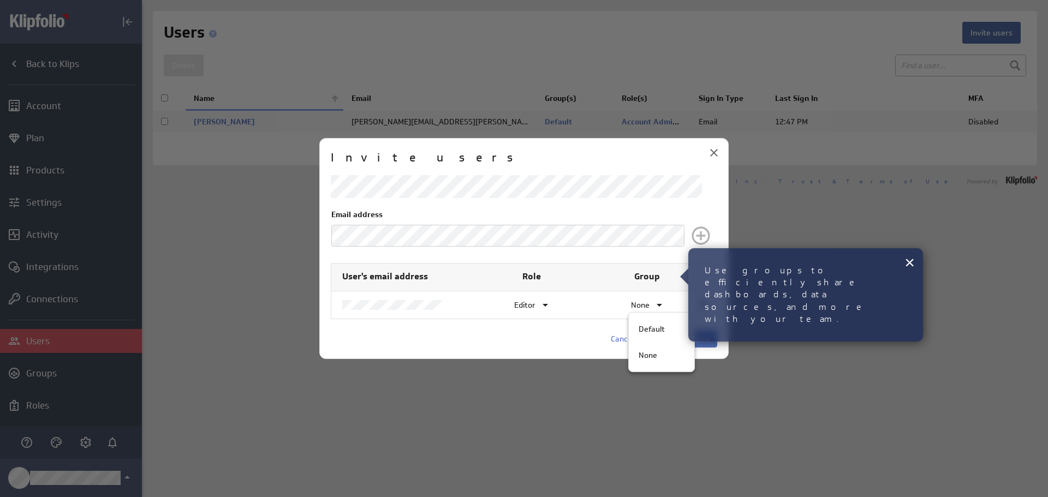
click at [569, 311] on div at bounding box center [524, 248] width 1048 height 497
click at [538, 305] on span at bounding box center [543, 305] width 16 height 13
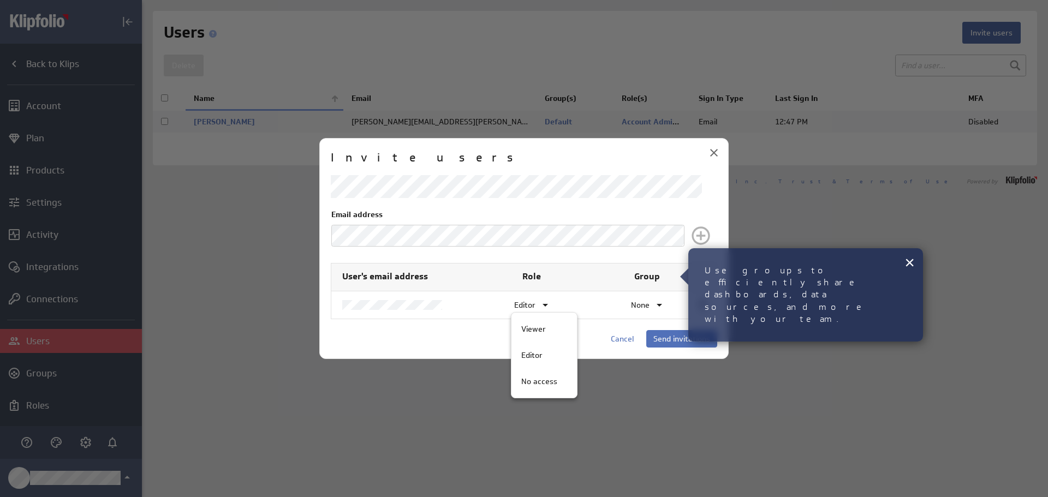
click at [589, 305] on div at bounding box center [524, 248] width 1048 height 497
click at [685, 340] on span "Send invitations" at bounding box center [681, 339] width 57 height 10
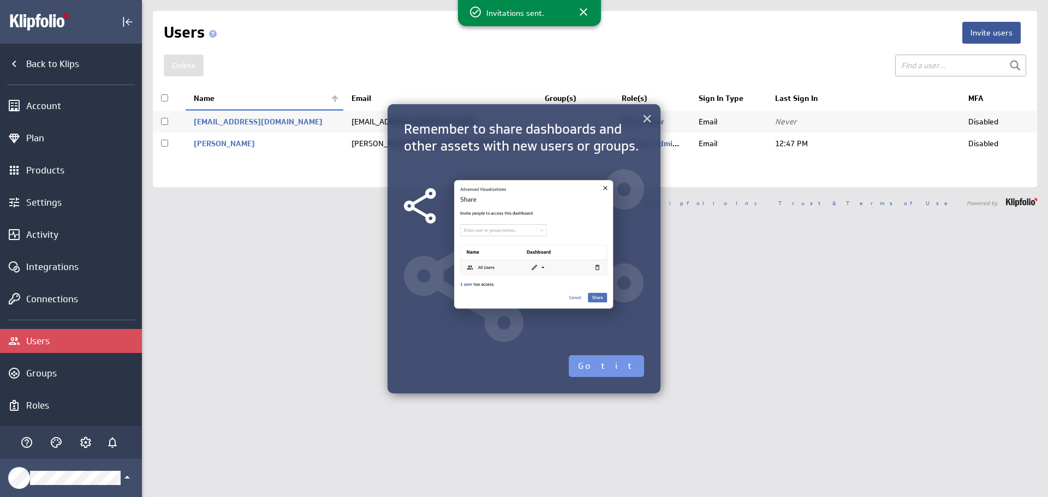
click at [646, 115] on button "×" at bounding box center [647, 119] width 10 height 22
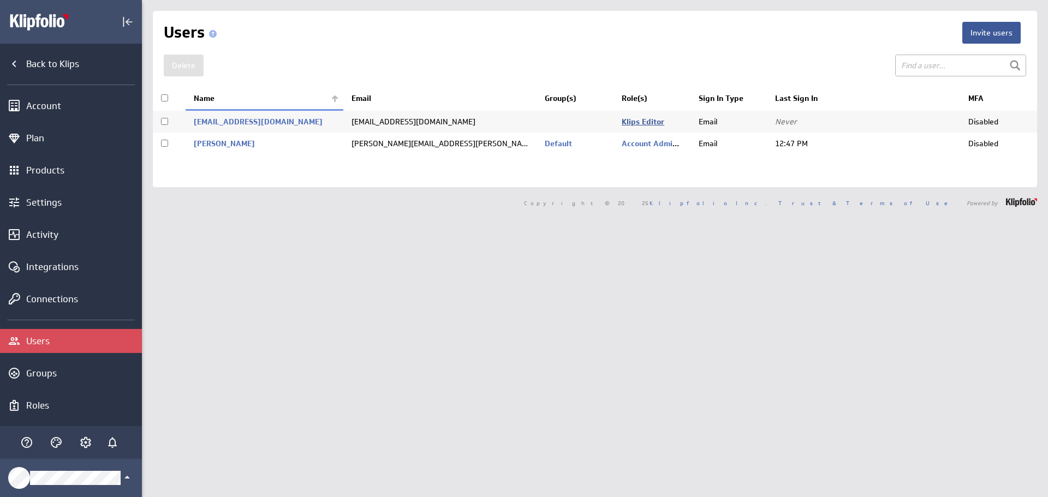
click at [646, 122] on link "Klips Editor" at bounding box center [643, 122] width 43 height 10
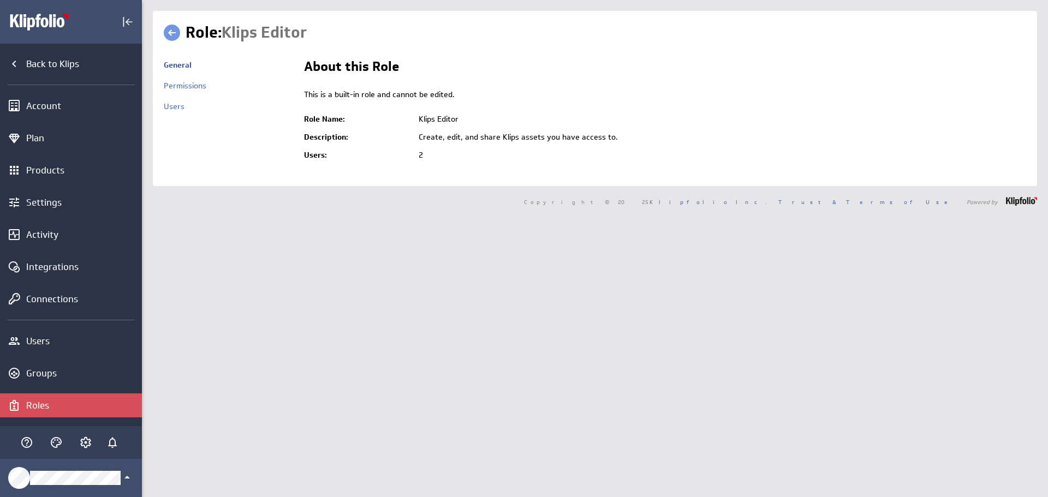
click at [172, 26] on link at bounding box center [172, 33] width 16 height 16
